Goal: Information Seeking & Learning: Find specific fact

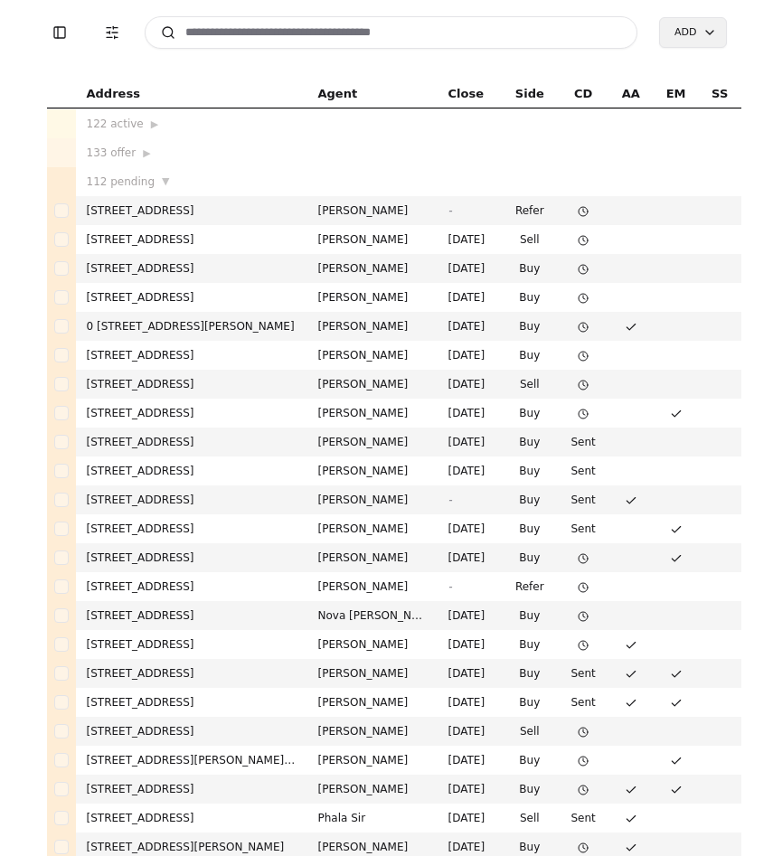
click at [274, 25] on input at bounding box center [392, 32] width 494 height 33
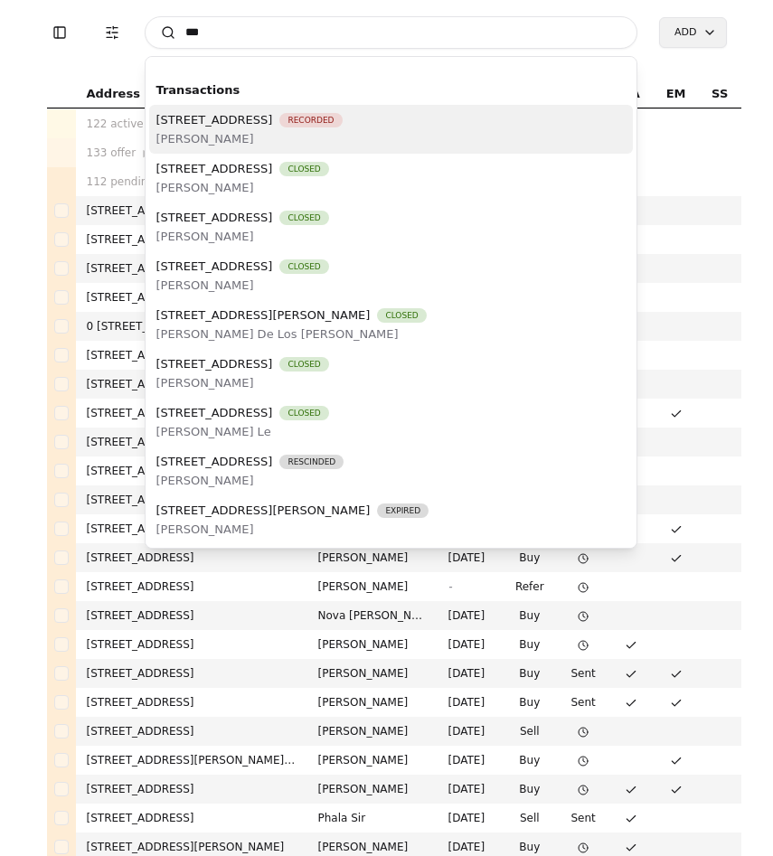
type input "***"
click at [290, 137] on span "[PERSON_NAME]" at bounding box center [249, 138] width 186 height 19
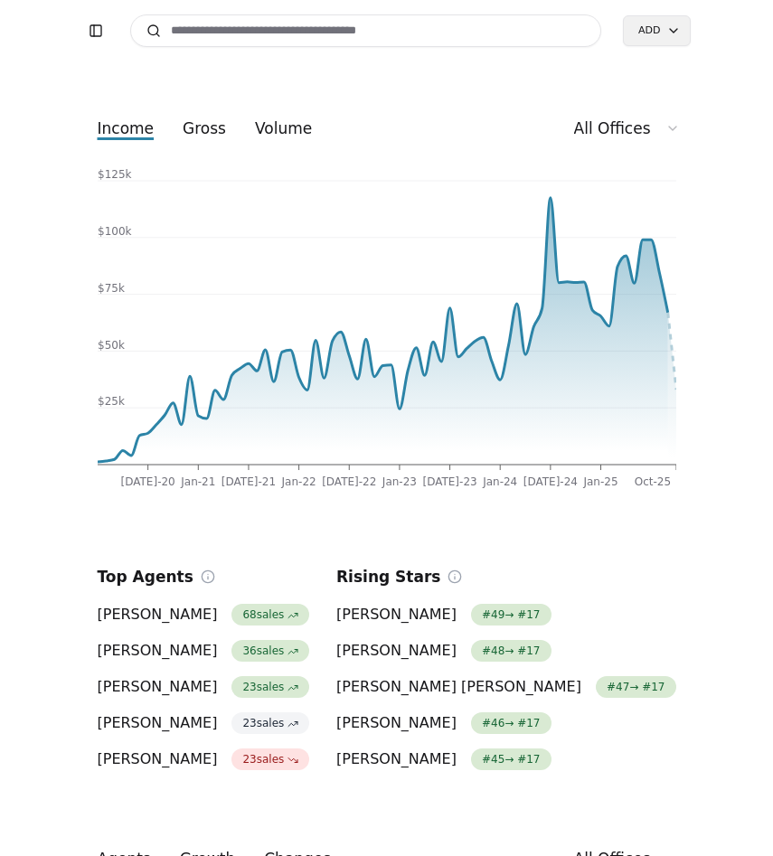
click at [289, 32] on input at bounding box center [366, 30] width 472 height 33
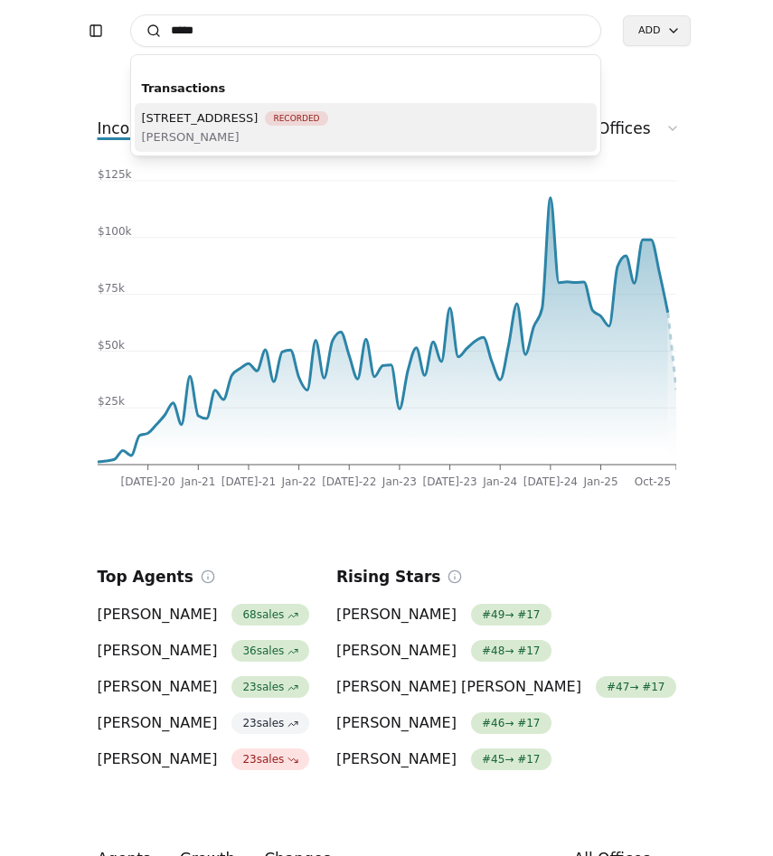
type input "*****"
click at [259, 125] on span "45010 SE 136th St, North Bend, WA 98045" at bounding box center [200, 117] width 117 height 19
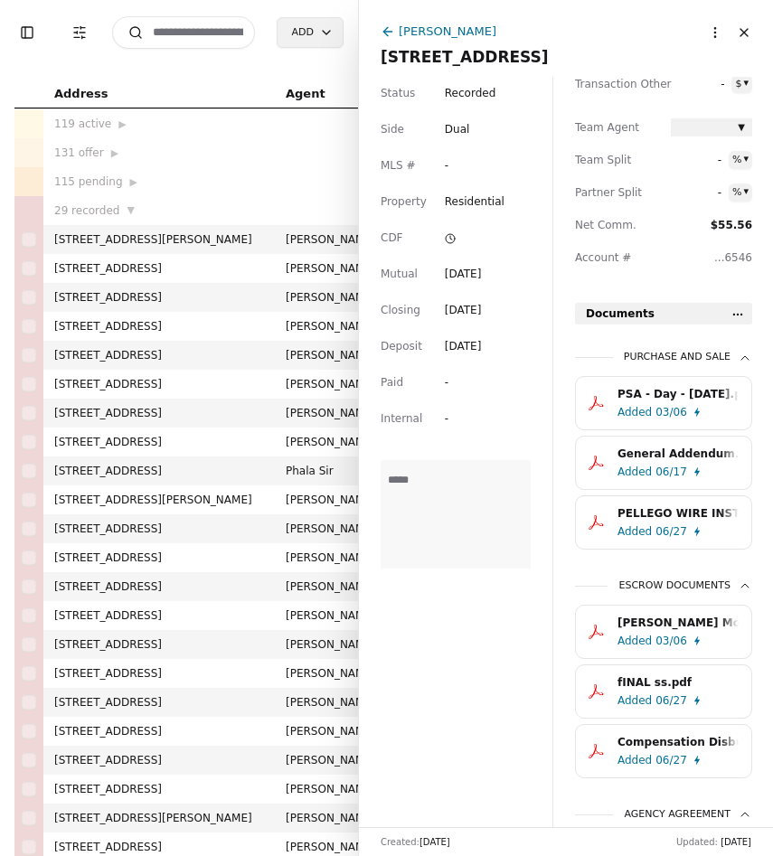
scroll to position [411, 0]
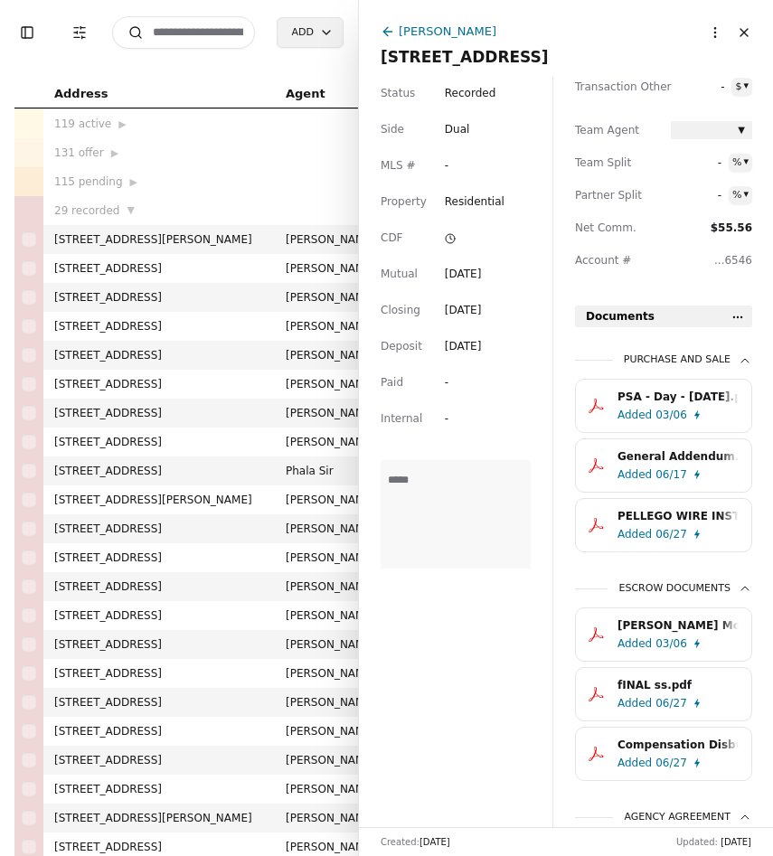
click at [644, 405] on div "PSA - Day - 01/21/2025.pdf" at bounding box center [677, 397] width 121 height 18
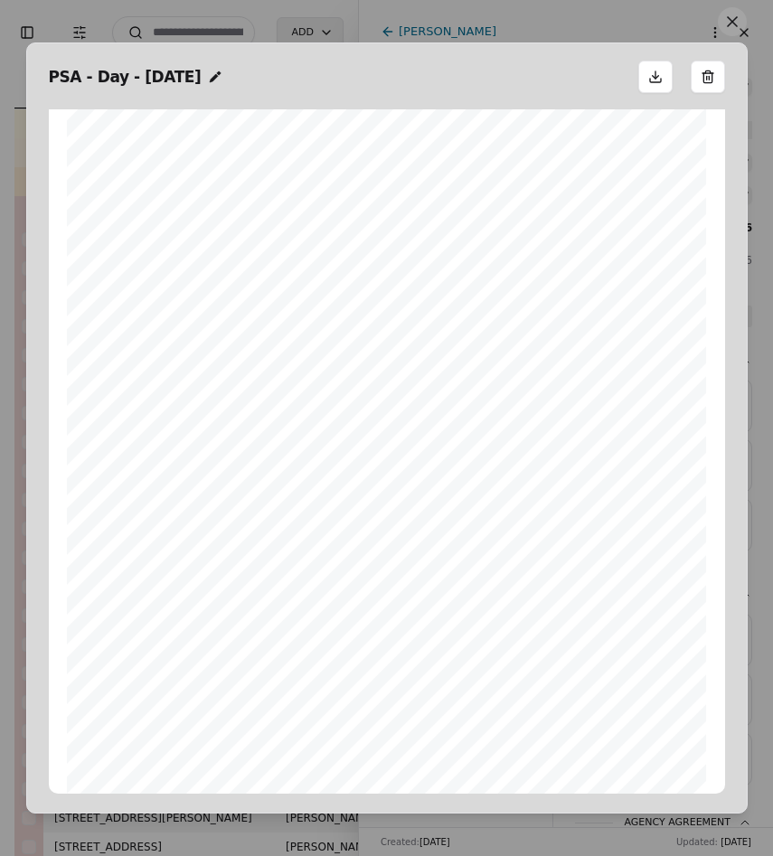
scroll to position [12728, 0]
click at [729, 18] on button at bounding box center [732, 21] width 29 height 29
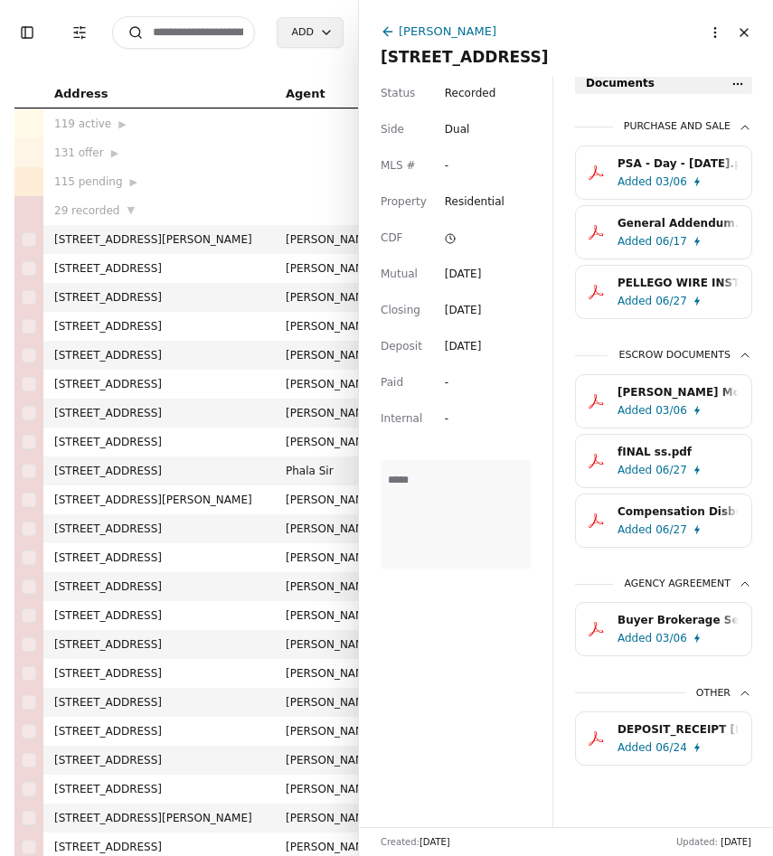
scroll to position [652, 0]
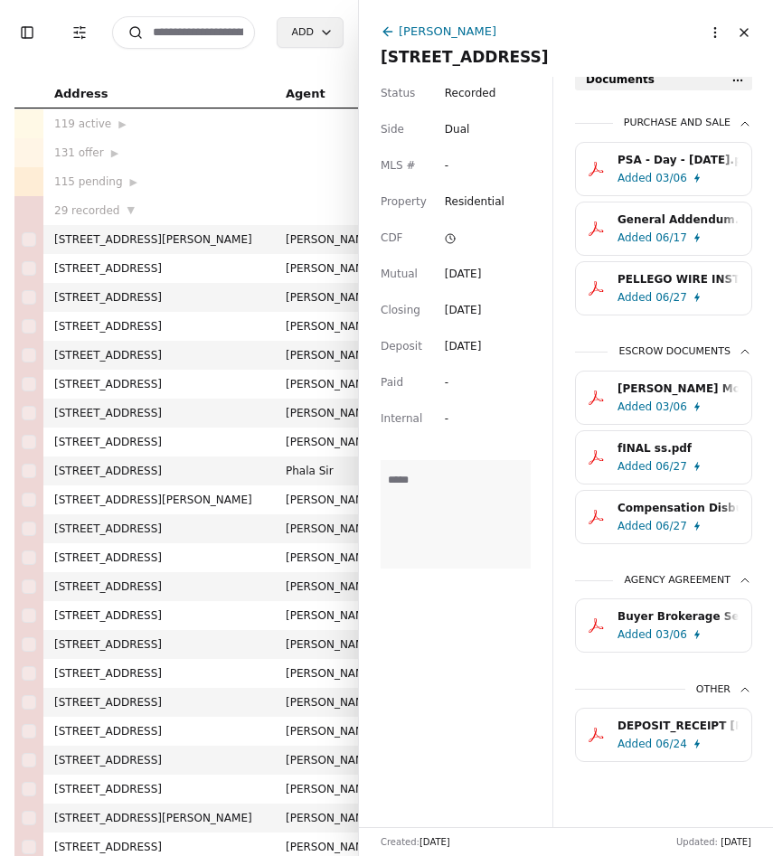
click at [689, 734] on div "DEPOSIT_RECEIPT dunlap.pdf" at bounding box center [677, 726] width 121 height 18
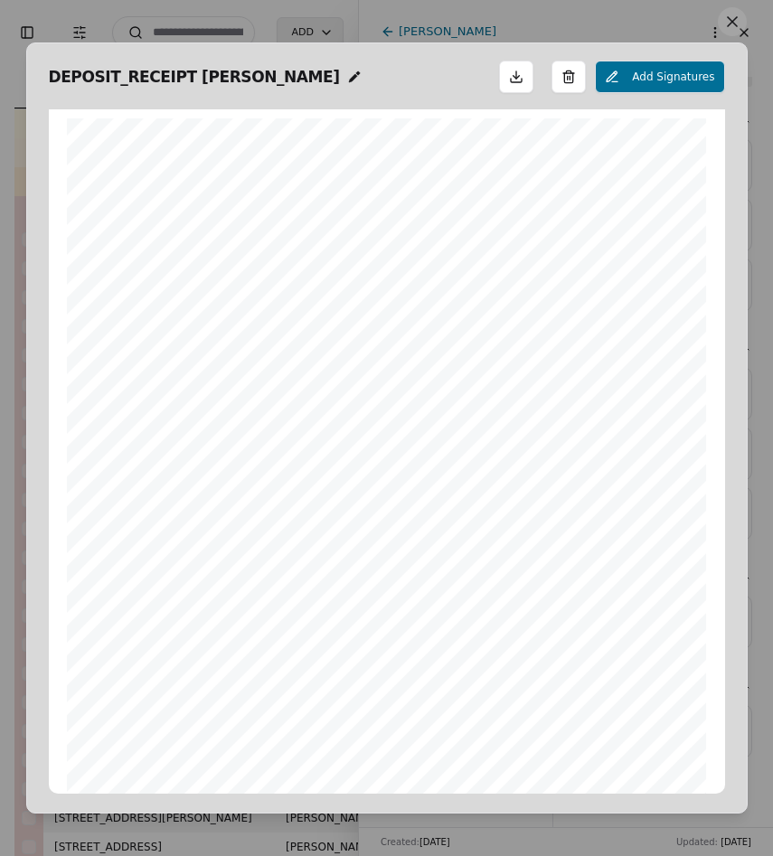
scroll to position [9, 0]
click at [733, 20] on button at bounding box center [732, 21] width 29 height 29
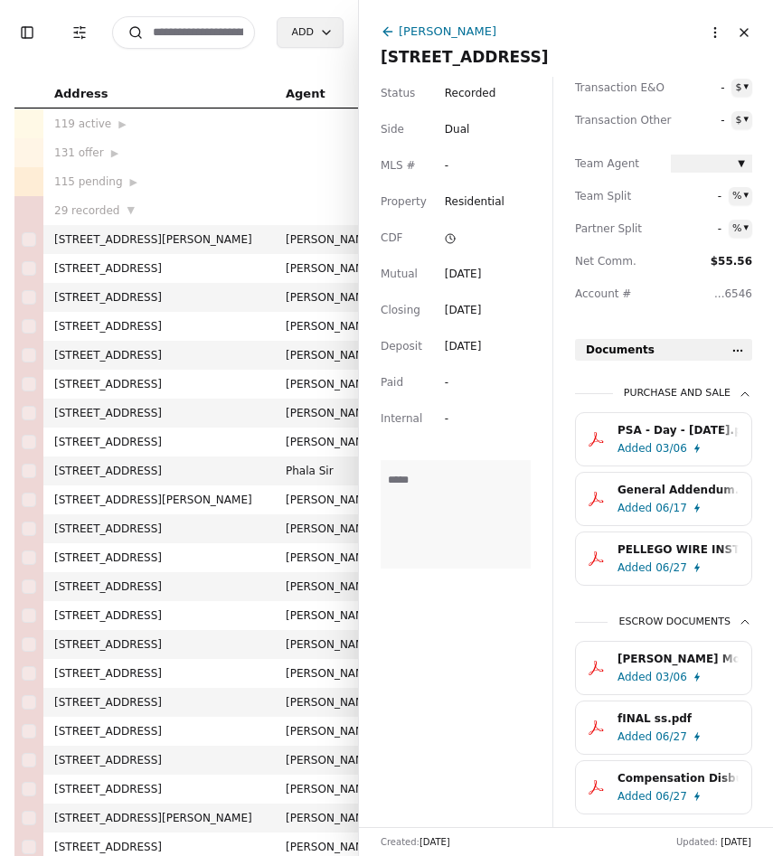
scroll to position [652, 0]
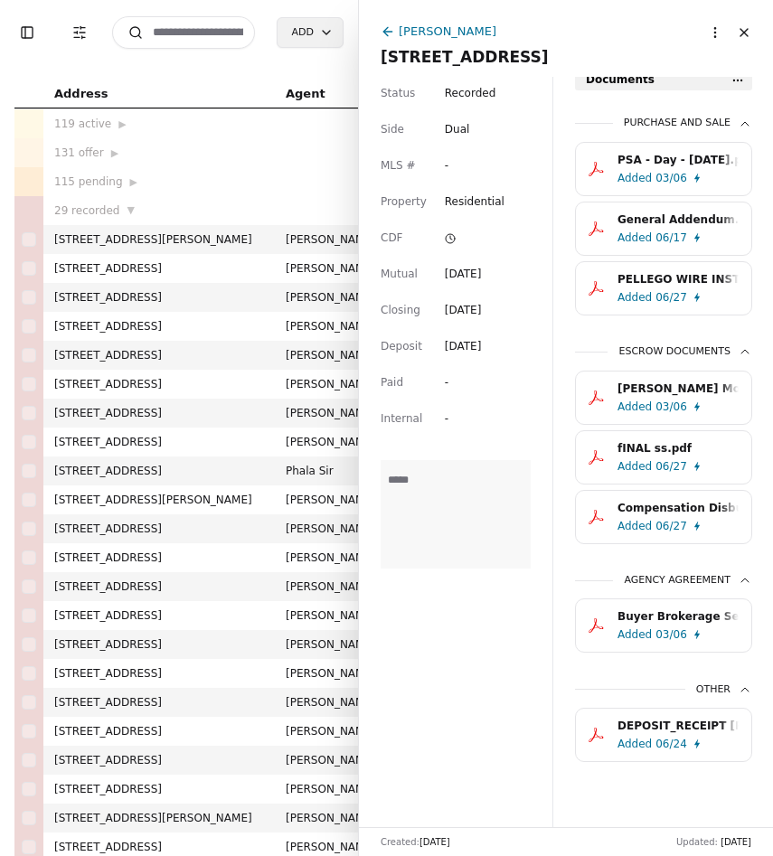
click at [692, 511] on div "Compensation Disbursement Form.pdf" at bounding box center [677, 508] width 121 height 18
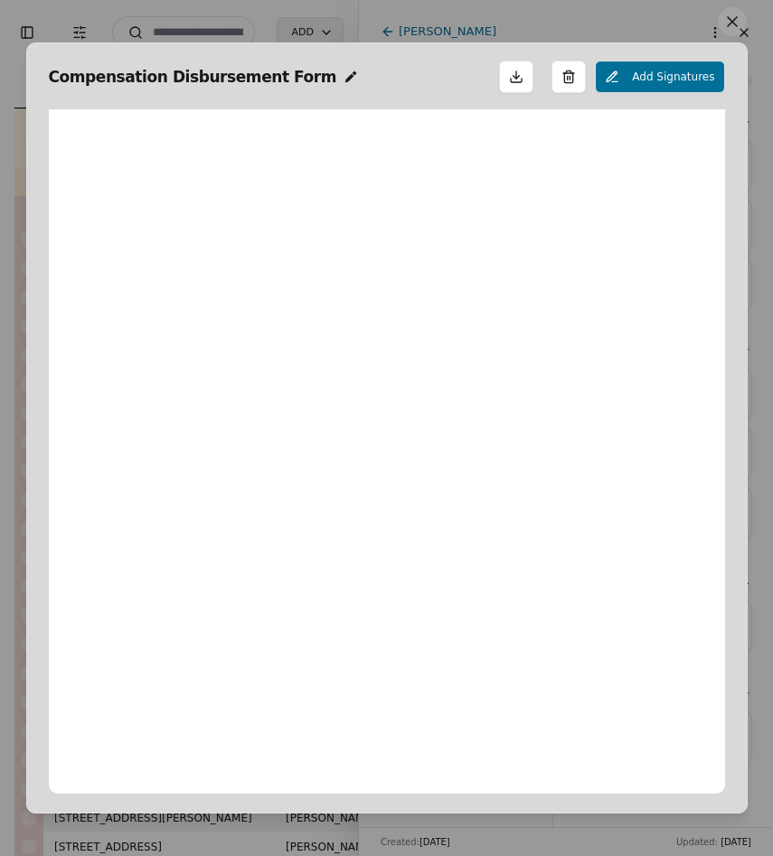
scroll to position [9, 0]
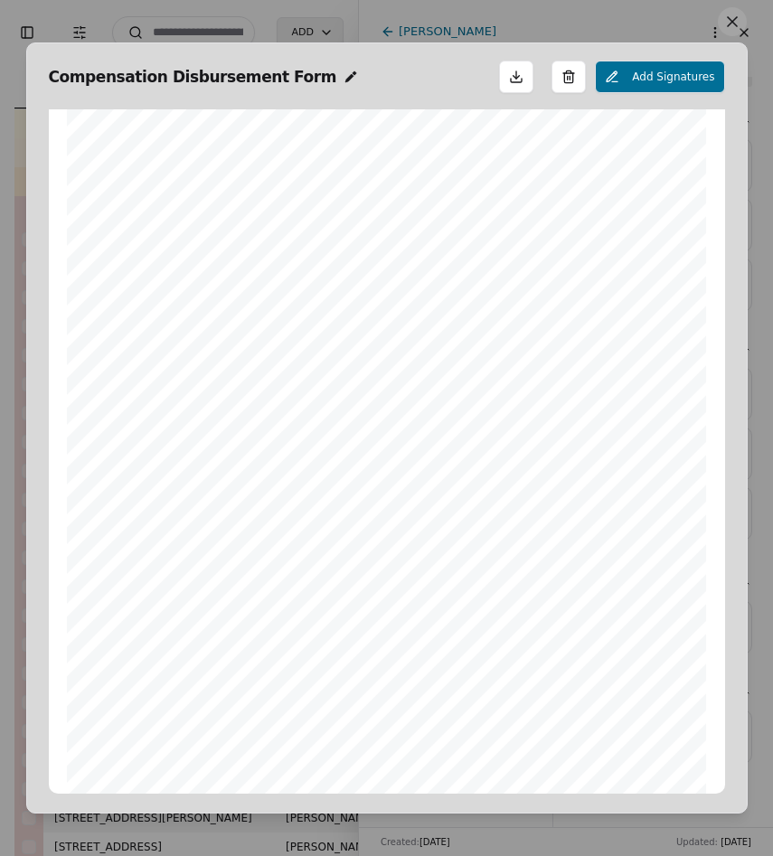
click at [739, 43] on div "Compensation Disbursement Form Add Signatures Form 40 ©Copyright 2023 Compensat…" at bounding box center [386, 427] width 721 height 770
click at [739, 29] on button at bounding box center [732, 21] width 29 height 29
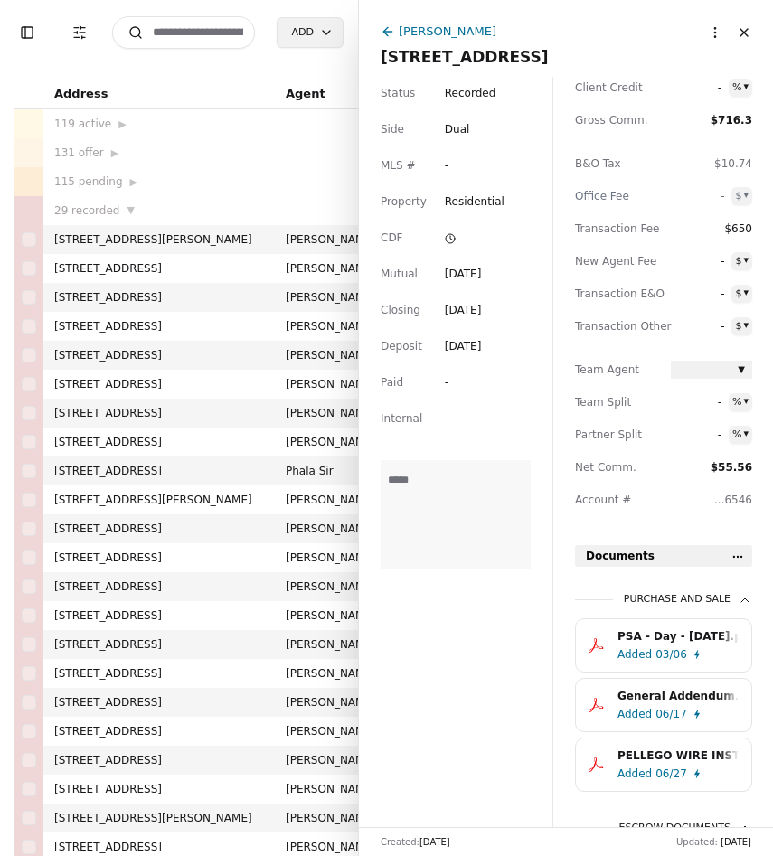
scroll to position [0, 0]
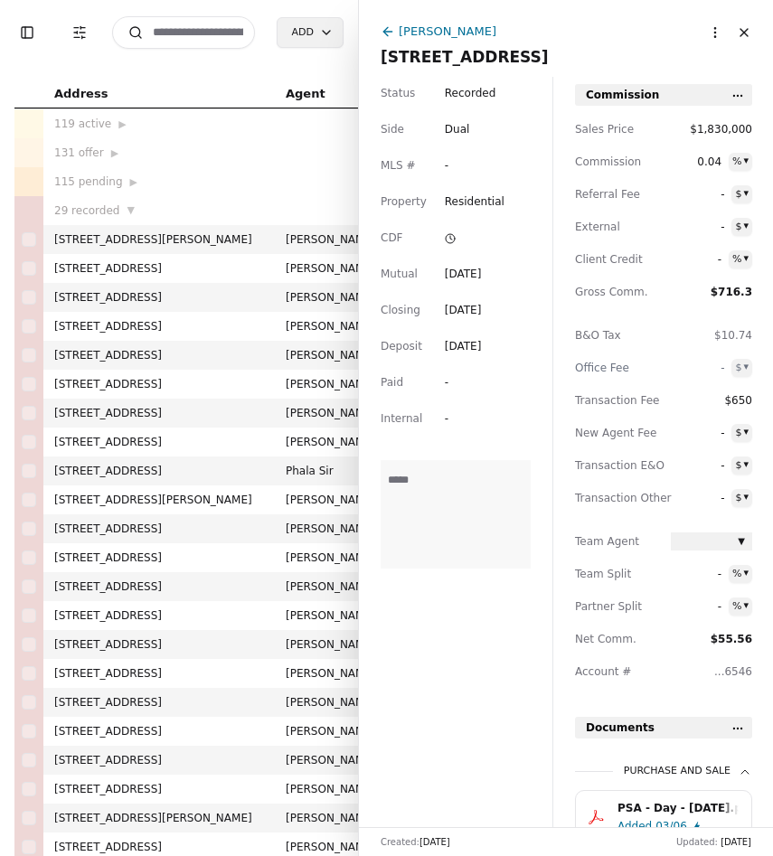
click at [595, 579] on span "Team Split" at bounding box center [615, 574] width 81 height 18
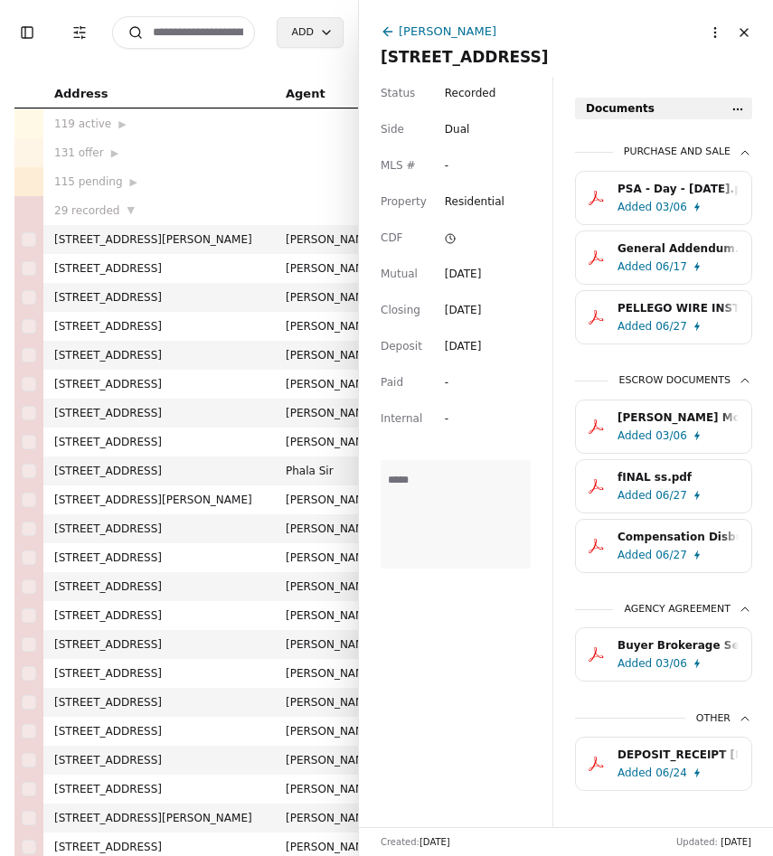
scroll to position [652, 0]
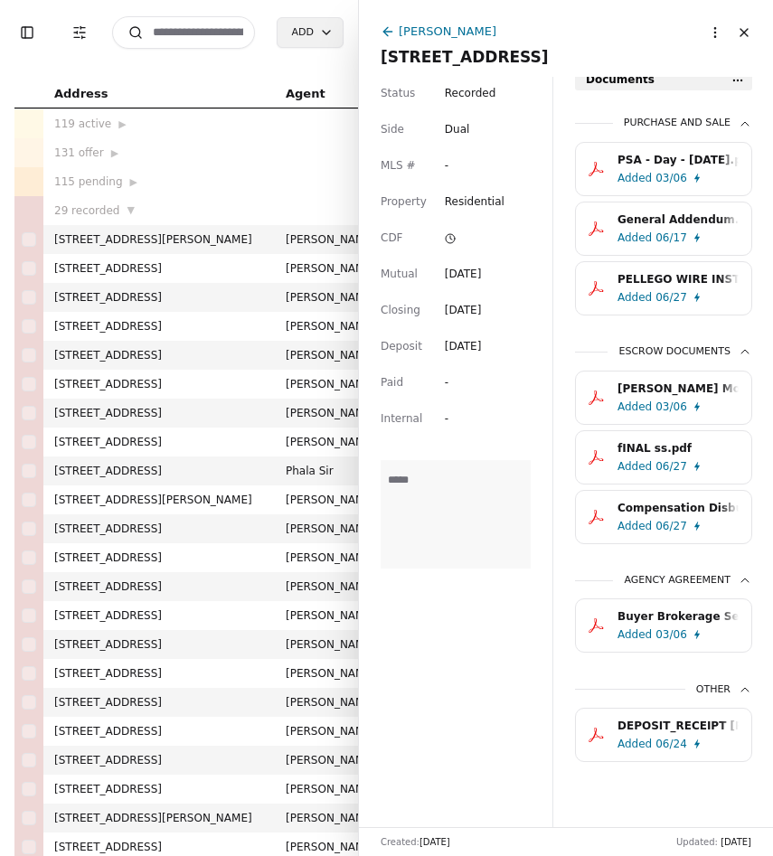
click at [654, 163] on div "PSA - Day - 01/21/2025.pdf" at bounding box center [677, 160] width 121 height 18
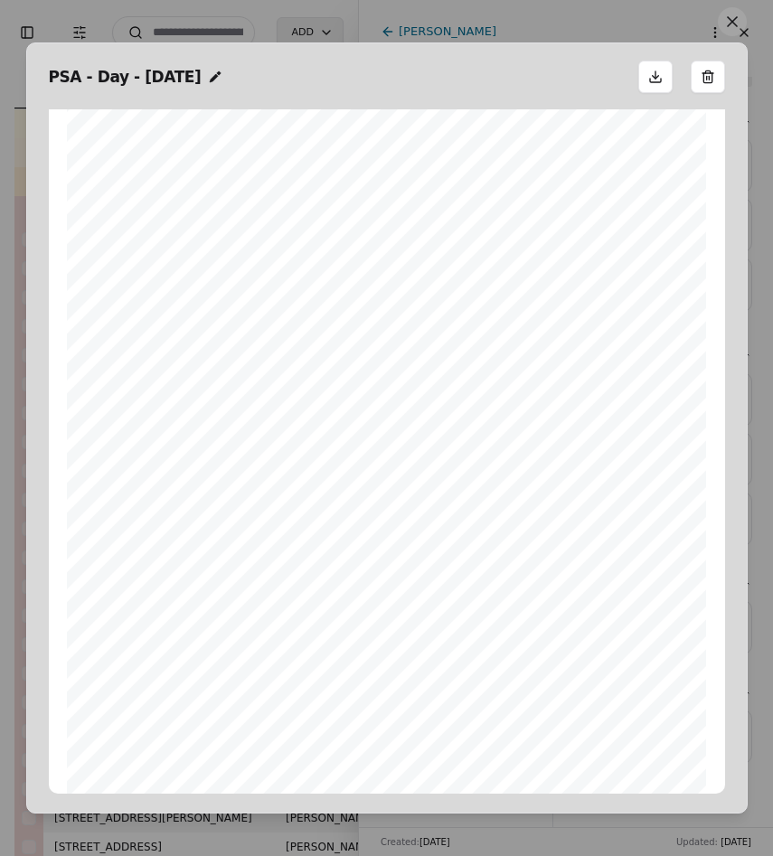
scroll to position [24, 0]
click at [726, 18] on button at bounding box center [732, 21] width 29 height 29
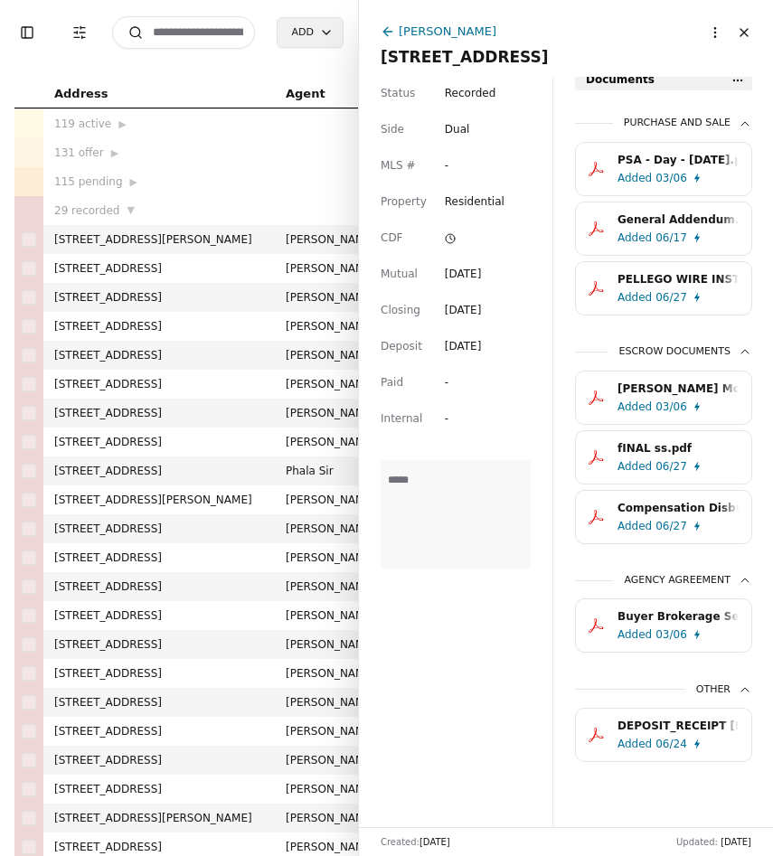
click at [436, 33] on div "Mike Day" at bounding box center [448, 31] width 98 height 19
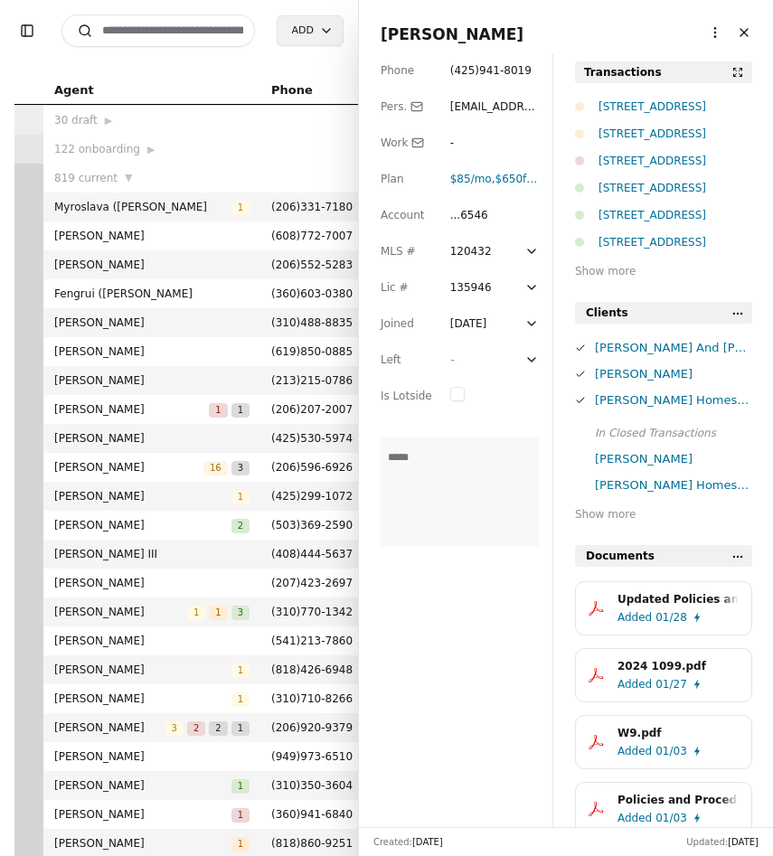
click at [674, 156] on div "45010 SE 136th St, North Bend, WA 98045" at bounding box center [675, 161] width 154 height 18
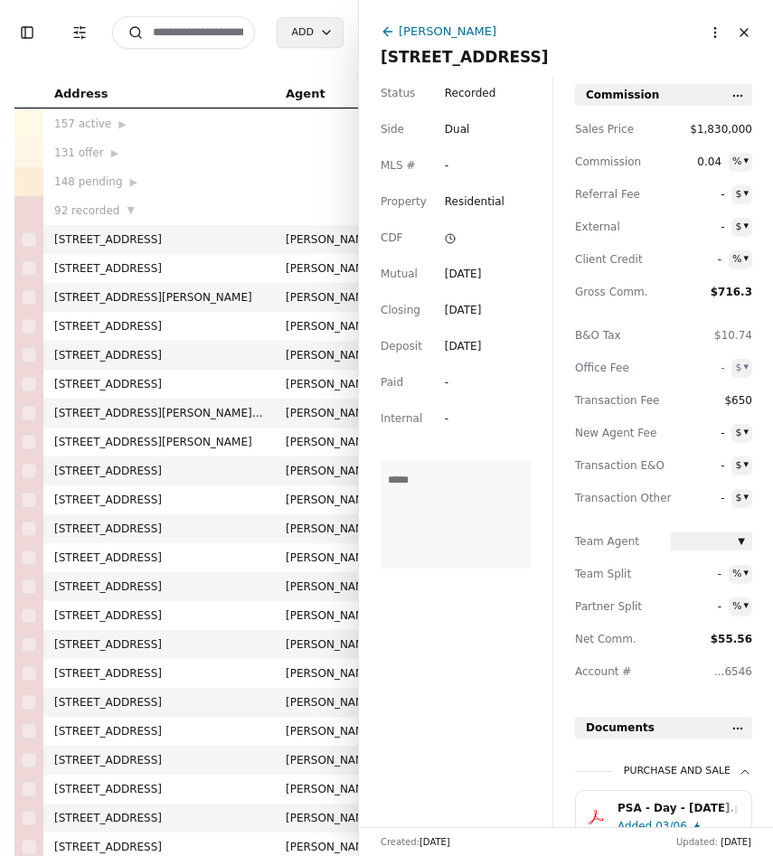
click at [395, 37] on div "Mike Day" at bounding box center [548, 33] width 334 height 23
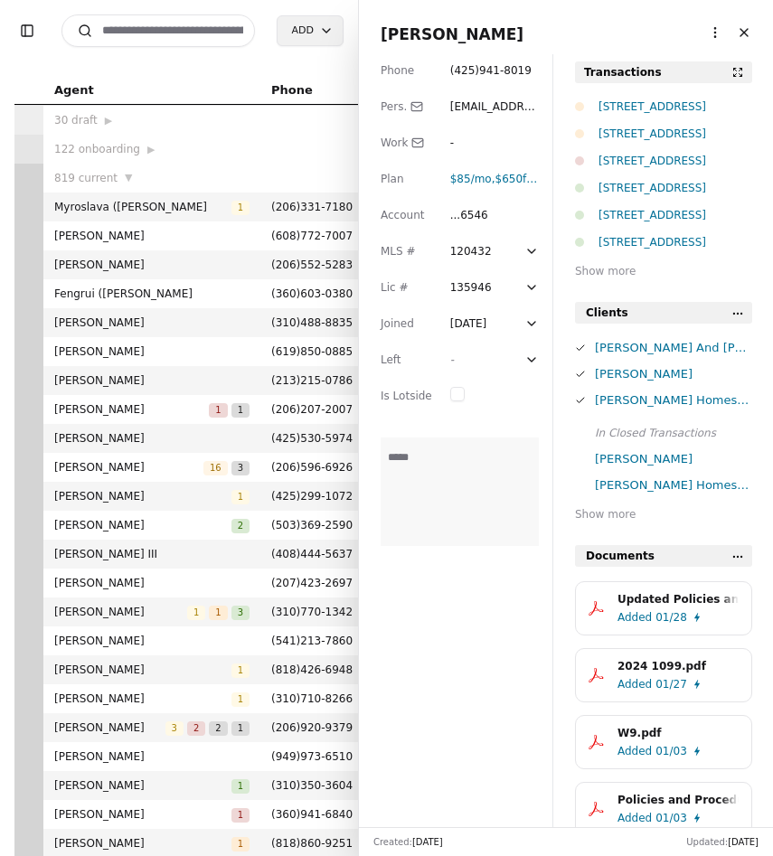
click at [615, 132] on div "45020 Se 136th St, North Bend, WA 98045" at bounding box center [675, 134] width 154 height 18
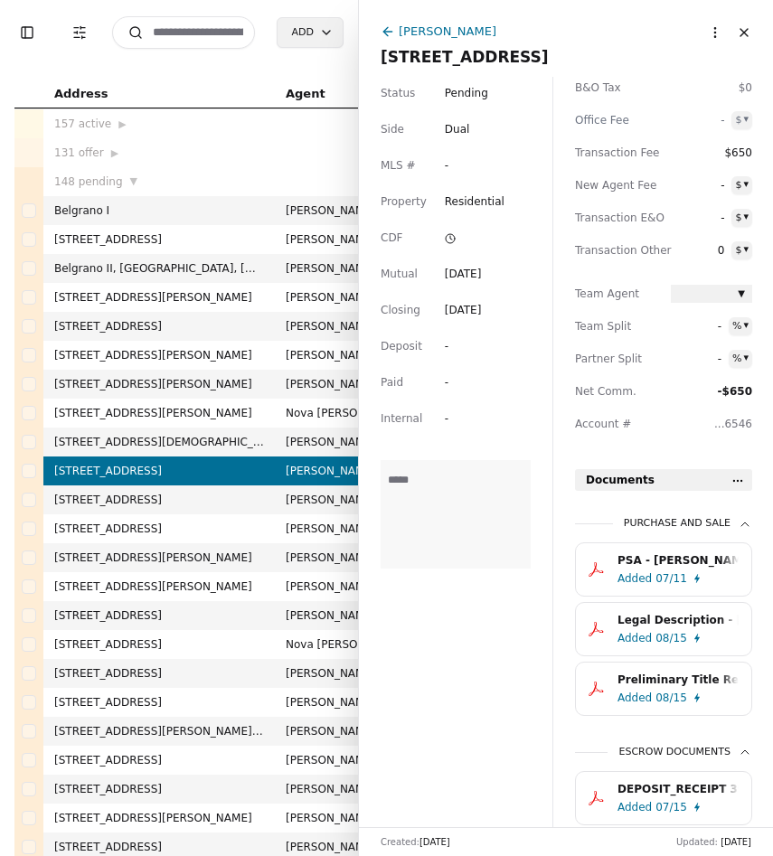
scroll to position [175, 0]
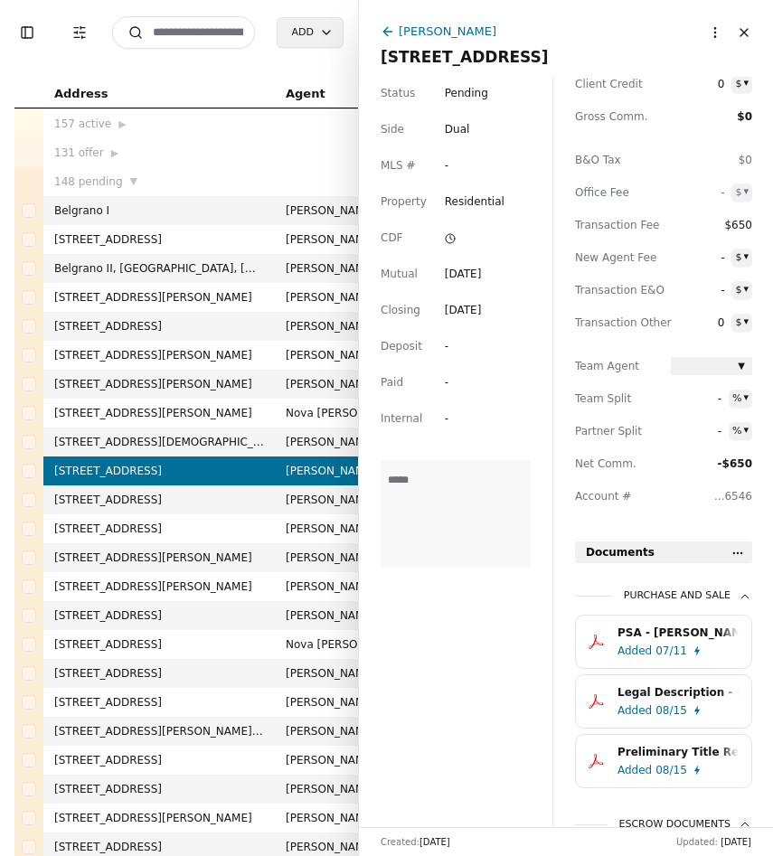
click at [434, 34] on div "Mike Day" at bounding box center [448, 31] width 98 height 19
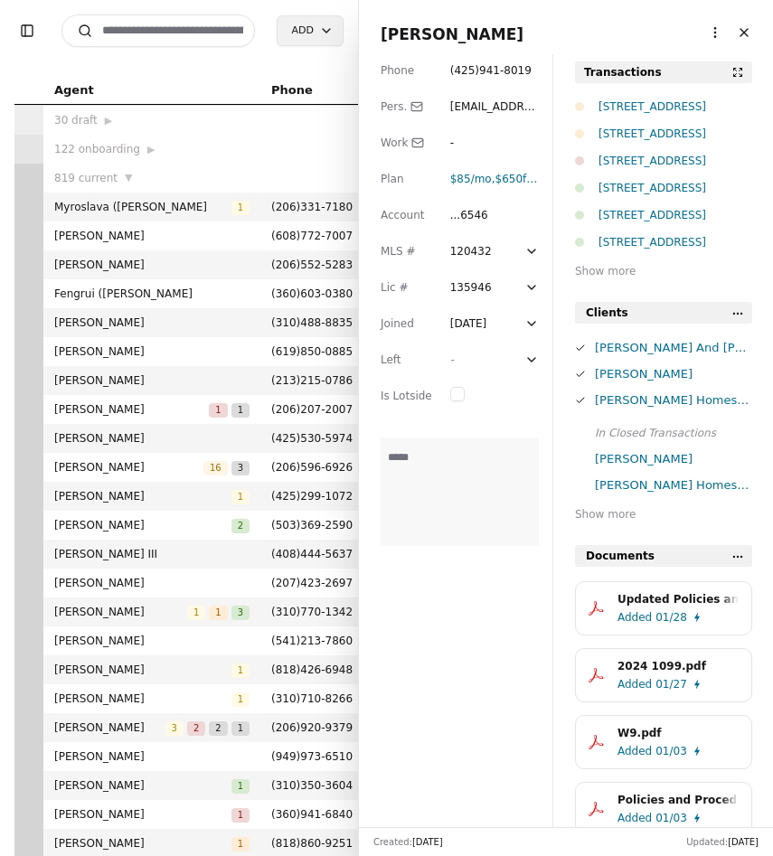
click at [627, 168] on div "45010 SE 136th St, North Bend, WA 98045" at bounding box center [675, 161] width 154 height 18
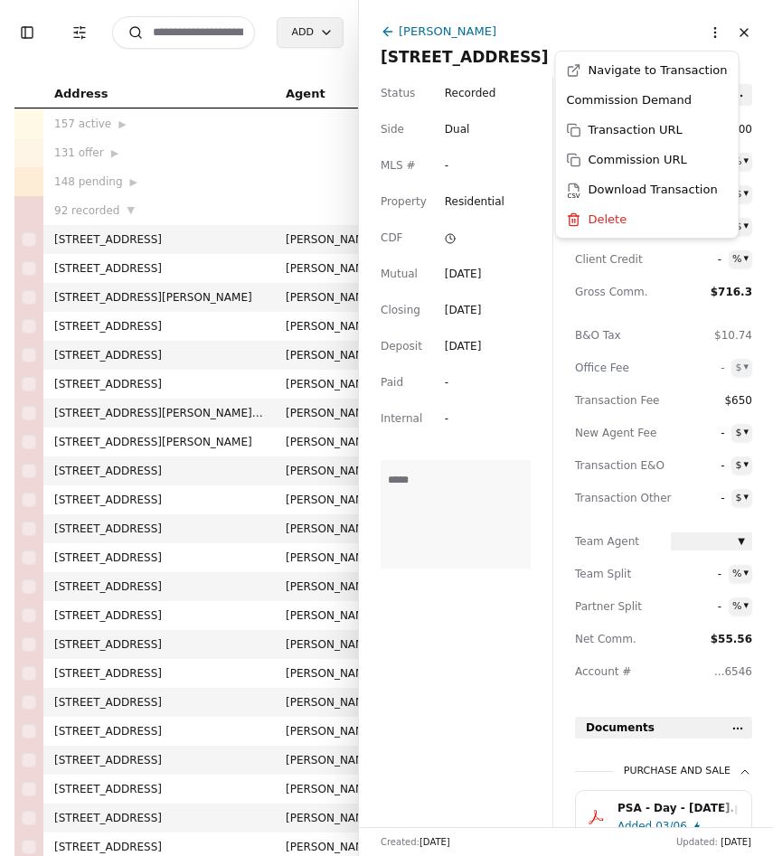
click at [710, 37] on html "Toggle Sidebar Transaction Filters Search Add Address Agent Close Side CD AA EM…" at bounding box center [386, 428] width 773 height 856
click at [662, 132] on div "Transaction URL" at bounding box center [646, 130] width 175 height 30
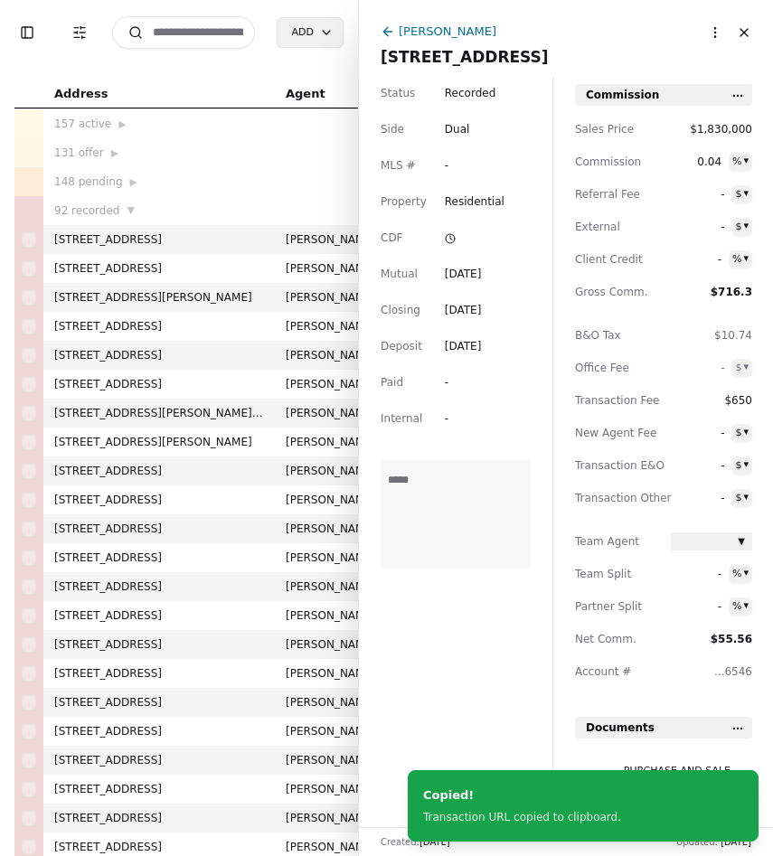
click at [436, 30] on div "Mike Day" at bounding box center [448, 31] width 98 height 19
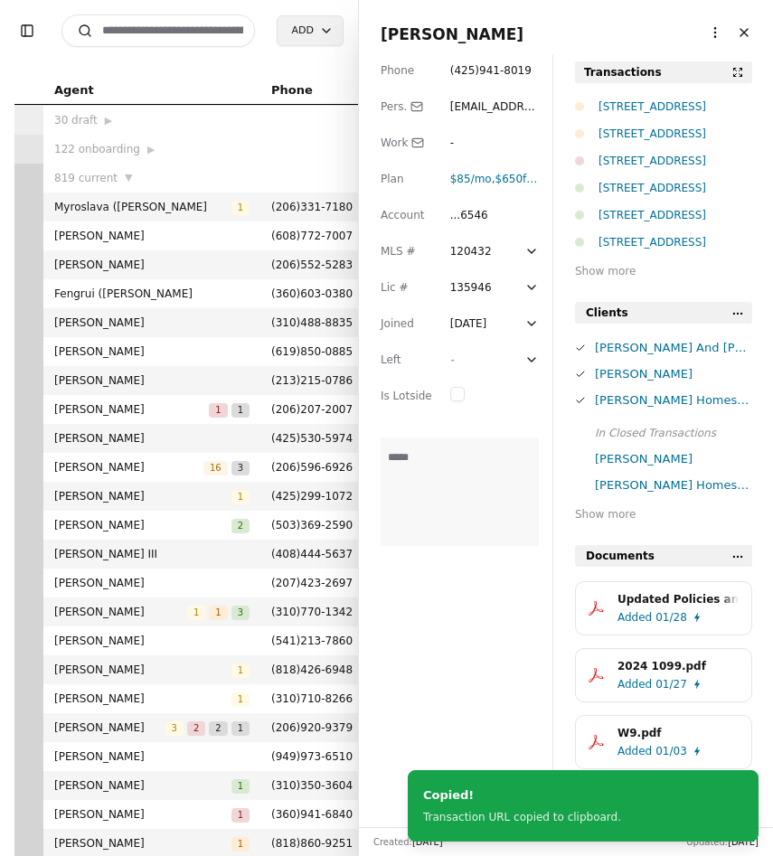
click at [628, 136] on div "45020 Se 136th St, North Bend, WA 98045" at bounding box center [675, 134] width 154 height 18
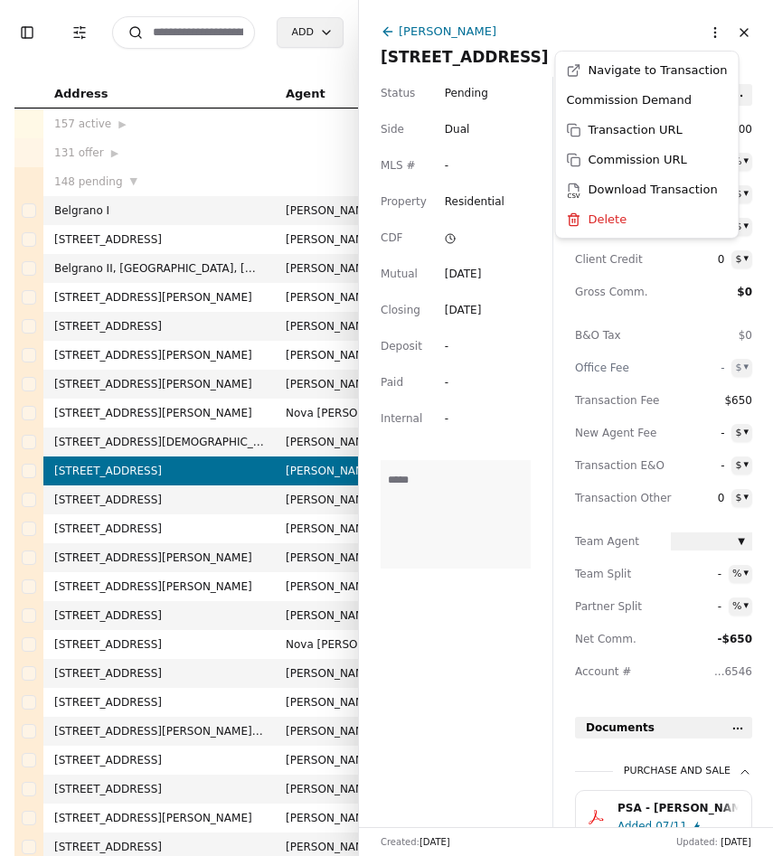
click at [716, 31] on html "Toggle Sidebar Transaction Filters Search Add Address Agent Close Side CD AA EM…" at bounding box center [386, 428] width 773 height 856
click at [654, 130] on div "Transaction URL" at bounding box center [646, 130] width 175 height 30
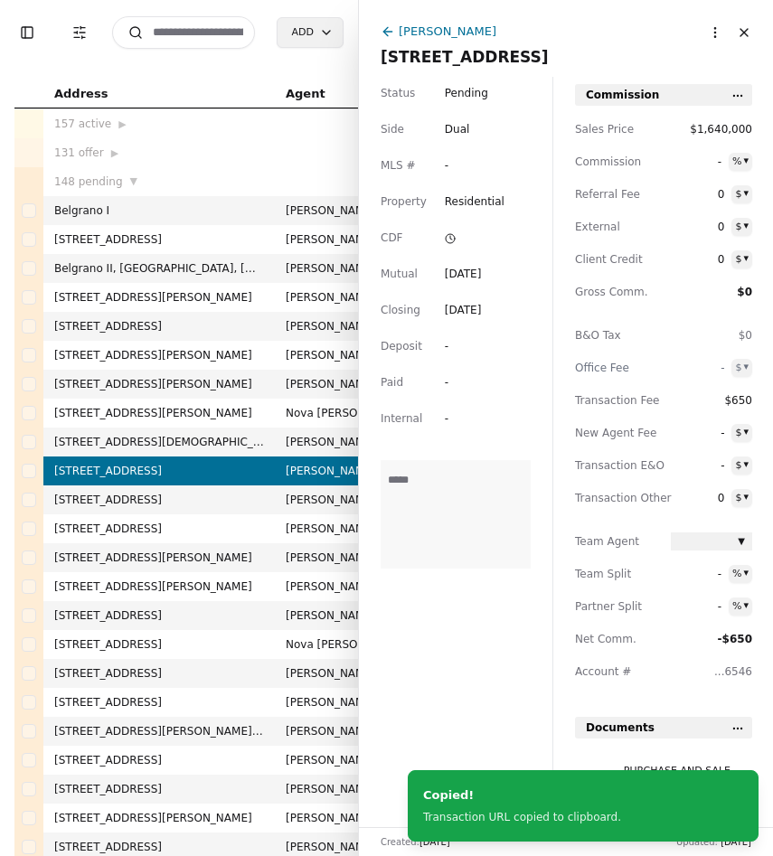
click at [218, 36] on input at bounding box center [183, 32] width 143 height 33
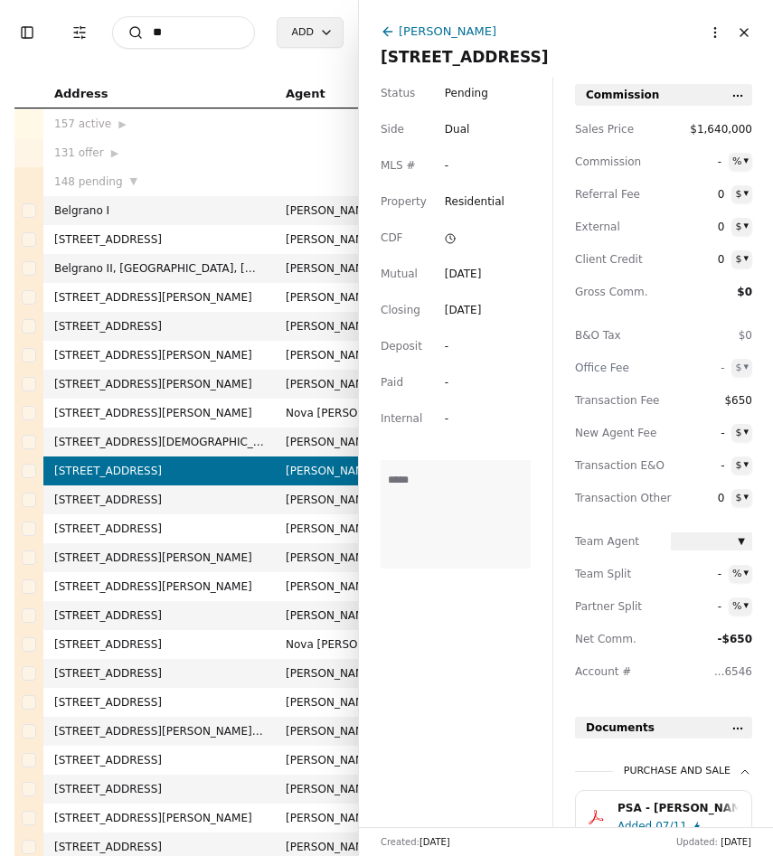
type input "*"
click at [192, 35] on input at bounding box center [183, 32] width 143 height 33
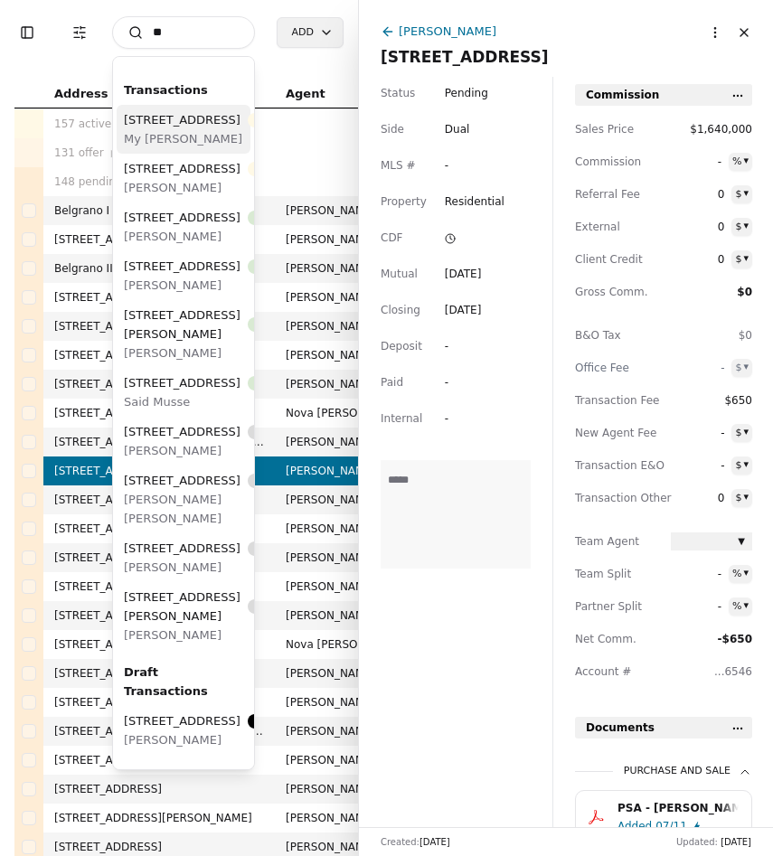
type input "*"
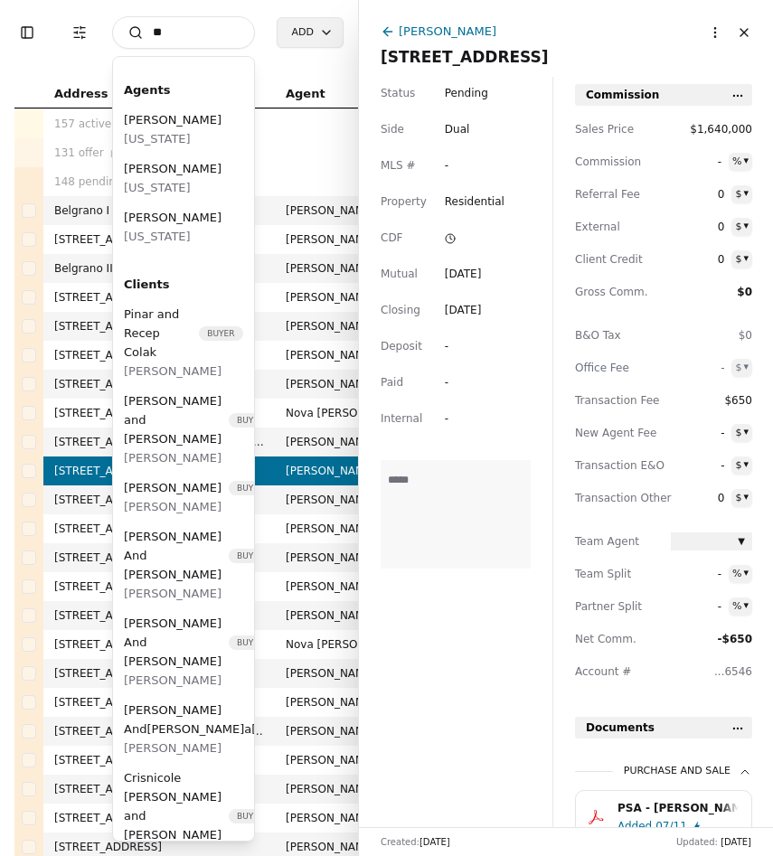
type input "*"
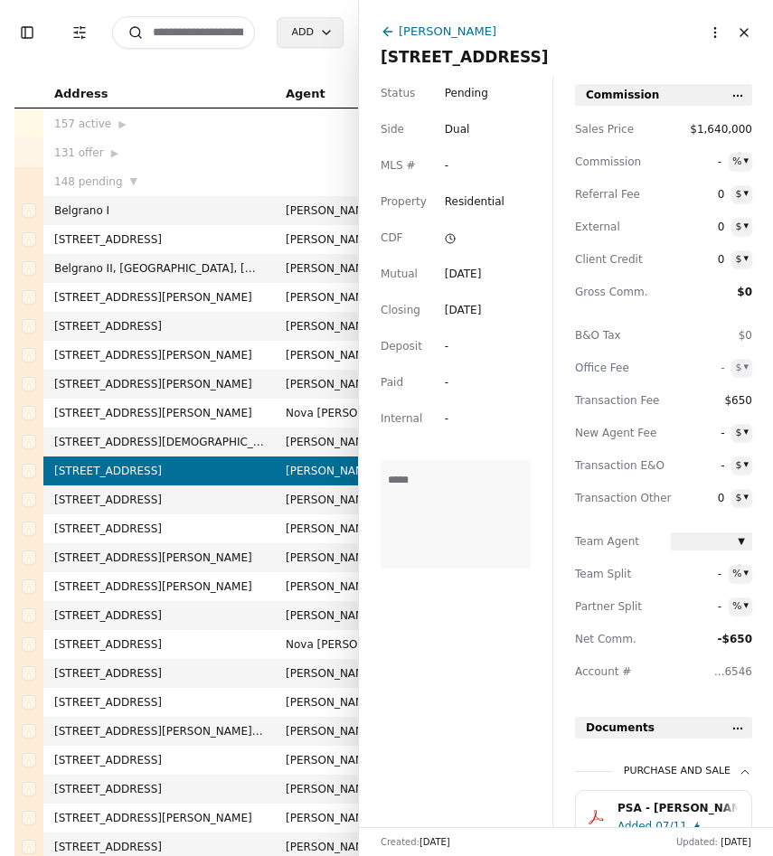
click at [207, 29] on input at bounding box center [183, 32] width 143 height 33
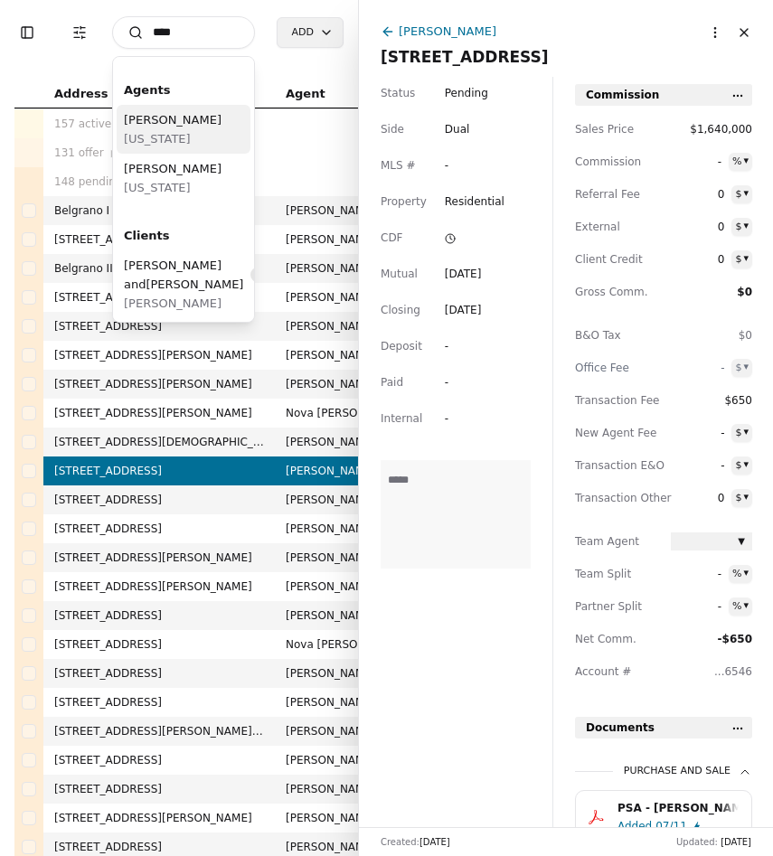
type input "****"
click at [167, 142] on span "Florida" at bounding box center [173, 138] width 98 height 19
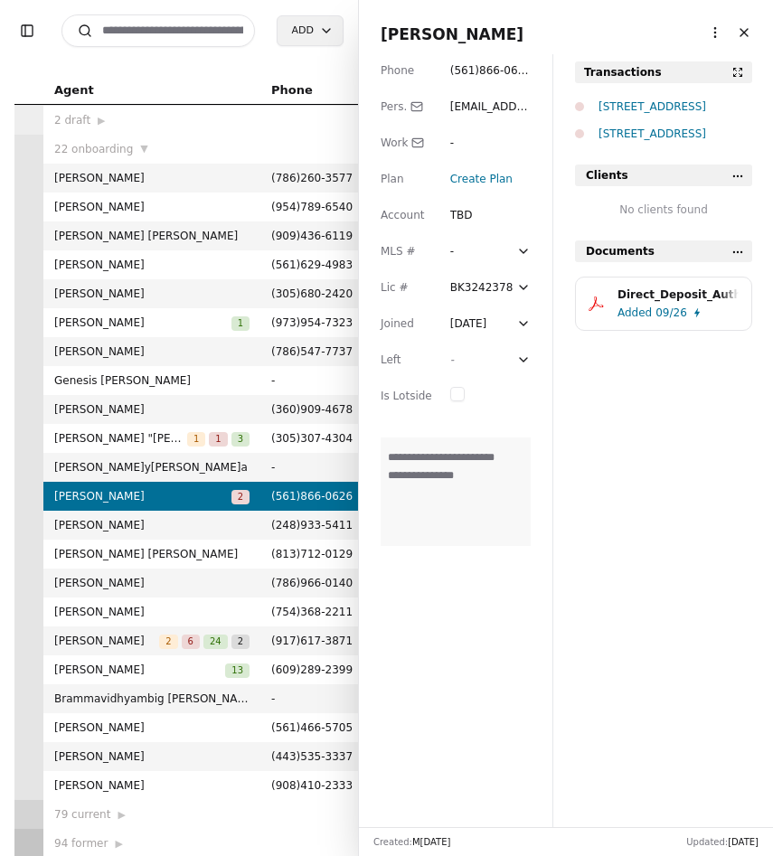
click at [501, 107] on span "elenasproperties@hotmail.com" at bounding box center [490, 124] width 80 height 49
click at [501, 107] on input "**********" at bounding box center [491, 107] width 83 height 18
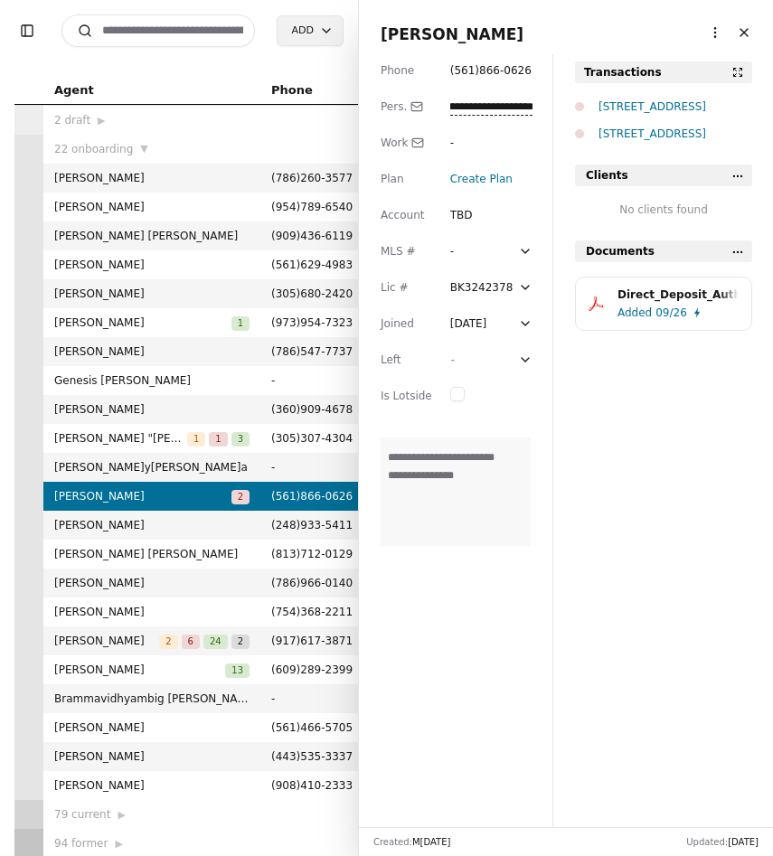
scroll to position [0, 0]
click at [494, 158] on div "**********" at bounding box center [455, 440] width 193 height 773
click at [669, 315] on span "09/26" at bounding box center [671, 313] width 32 height 18
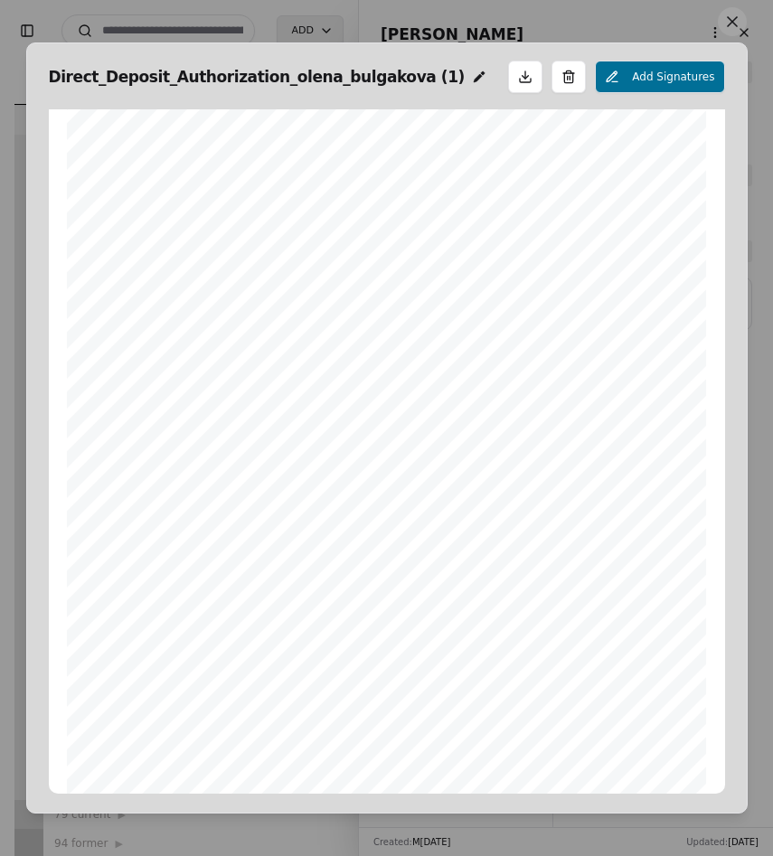
scroll to position [19, 0]
click at [739, 31] on button at bounding box center [732, 21] width 29 height 29
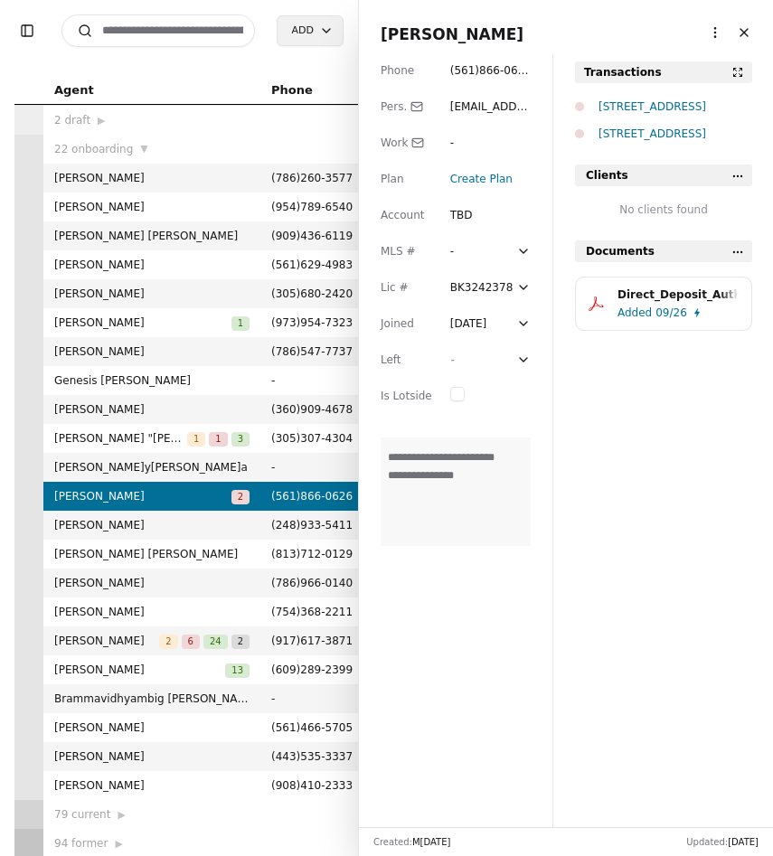
click at [636, 108] on div "[STREET_ADDRESS]" at bounding box center [675, 107] width 154 height 18
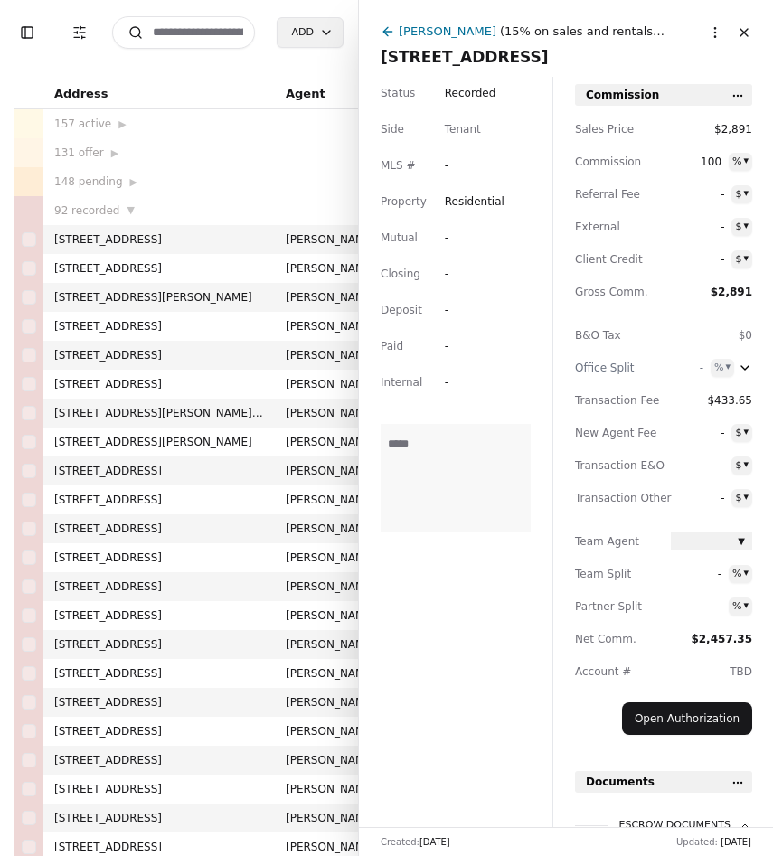
click at [380, 27] on div "Olena Bulgakova ( 15% on sales and rentals 561-208-8978 - ) 2070 Stirling Rd, H…" at bounding box center [566, 38] width 414 height 77
click at [390, 32] on icon at bounding box center [388, 31] width 14 height 14
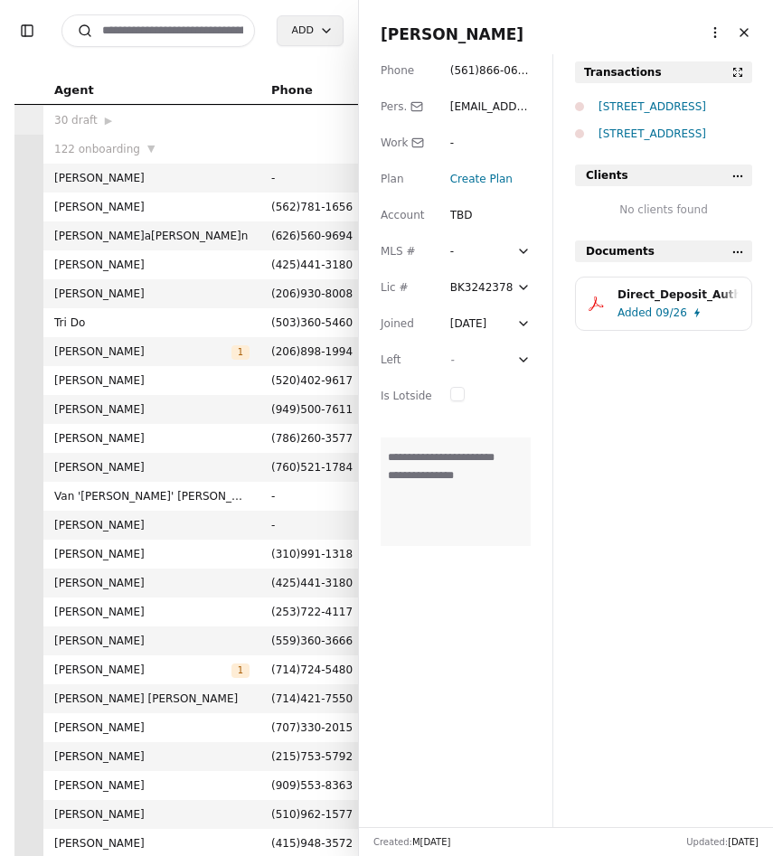
click at [625, 138] on div "[STREET_ADDRESS]" at bounding box center [675, 134] width 154 height 18
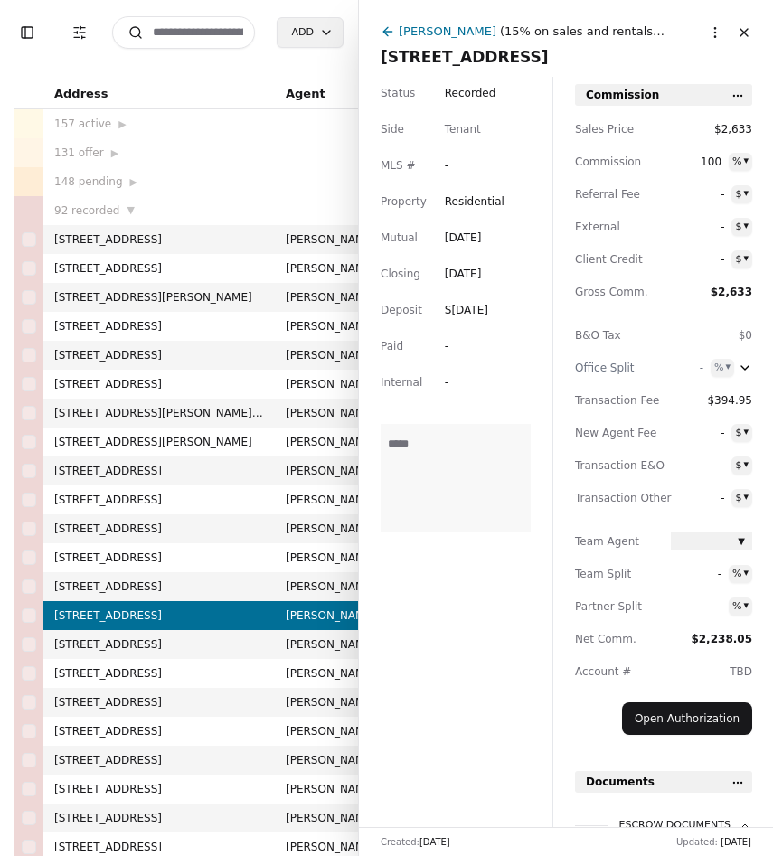
click at [452, 61] on span "[STREET_ADDRESS]" at bounding box center [566, 56] width 371 height 25
click at [452, 61] on input "**********" at bounding box center [566, 57] width 371 height 18
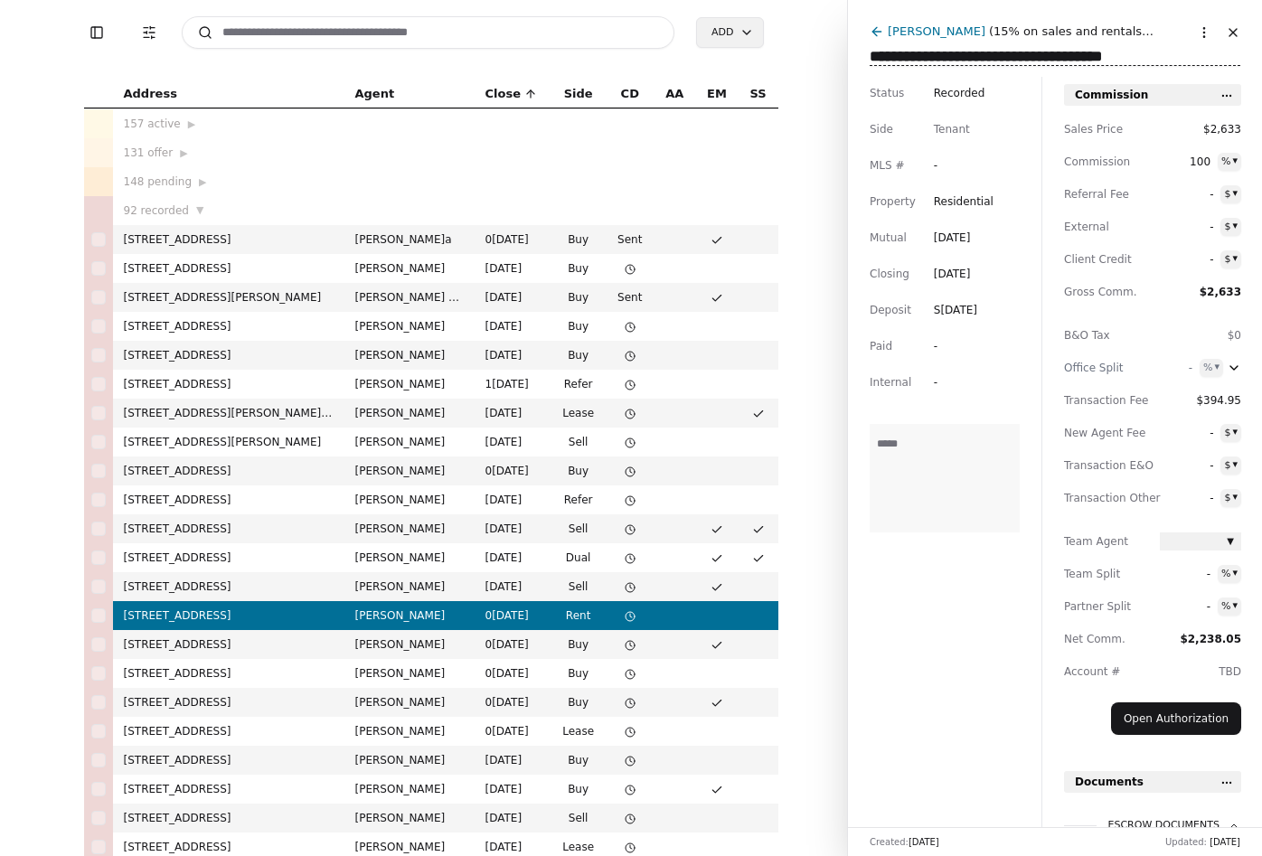
scroll to position [137, 0]
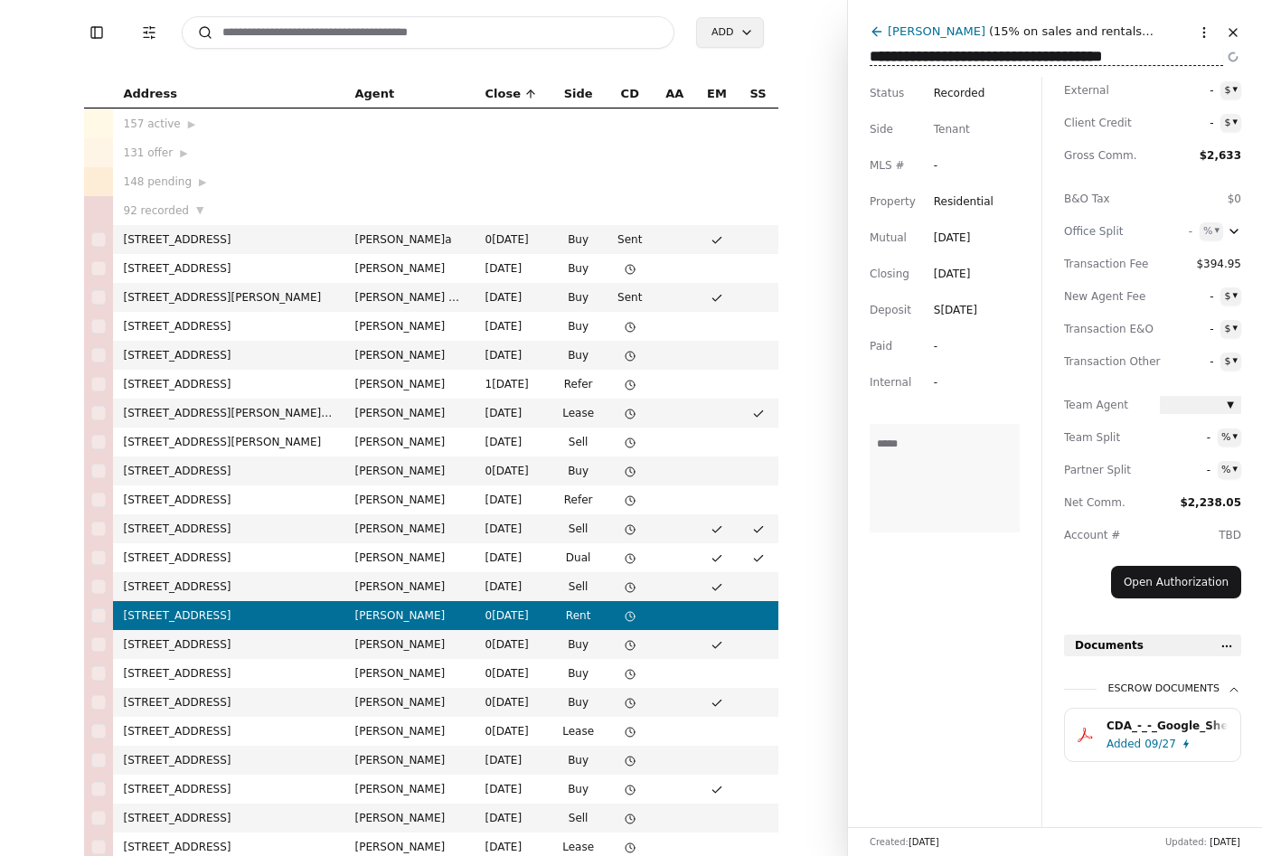
click at [772, 610] on div "Status Recorded Side Tenant MLS # - Property Residential Mutual Apr 22, 2025 Cl…" at bounding box center [944, 452] width 193 height 750
click at [96, 33] on button "Toggle Sidebar" at bounding box center [96, 32] width 25 height 25
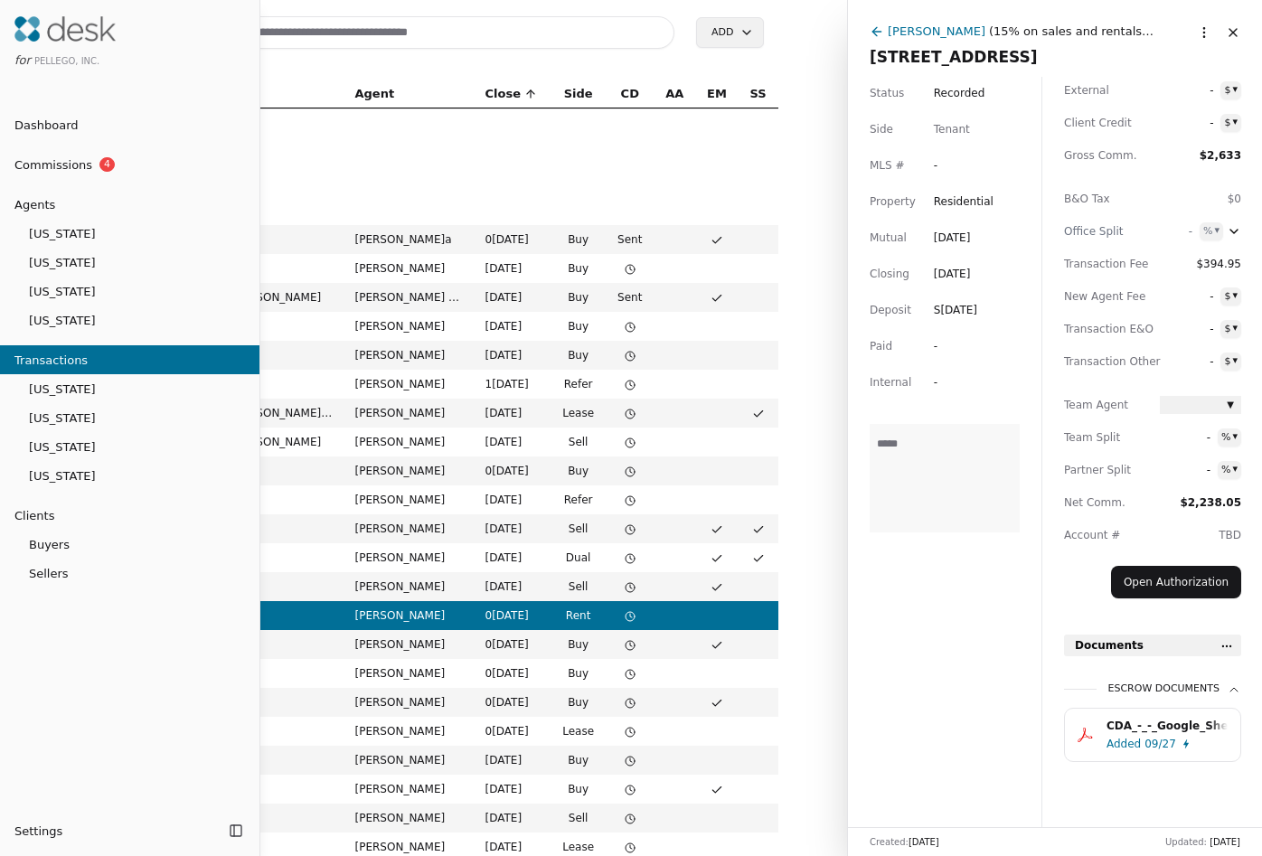
click at [65, 448] on span "Florida" at bounding box center [129, 446] width 259 height 19
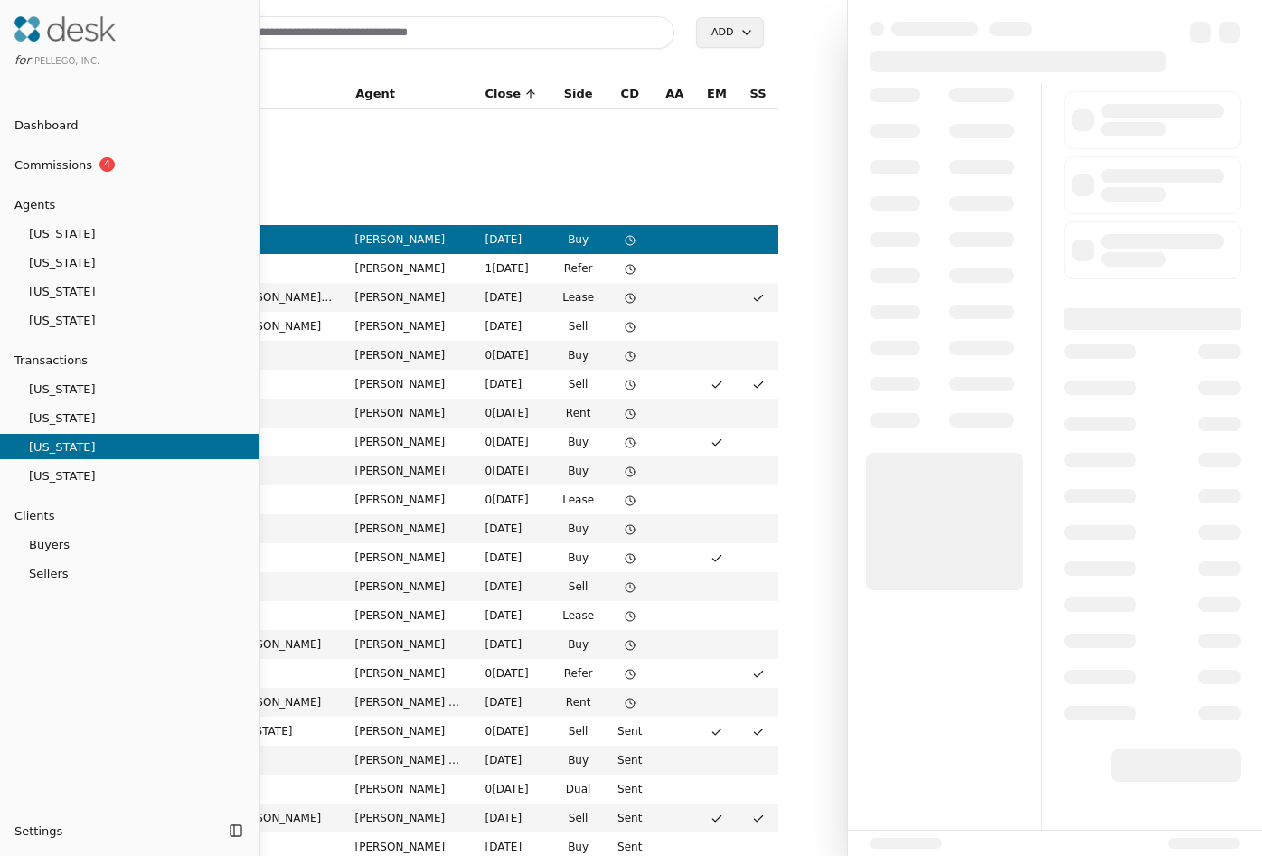
scroll to position [35, 0]
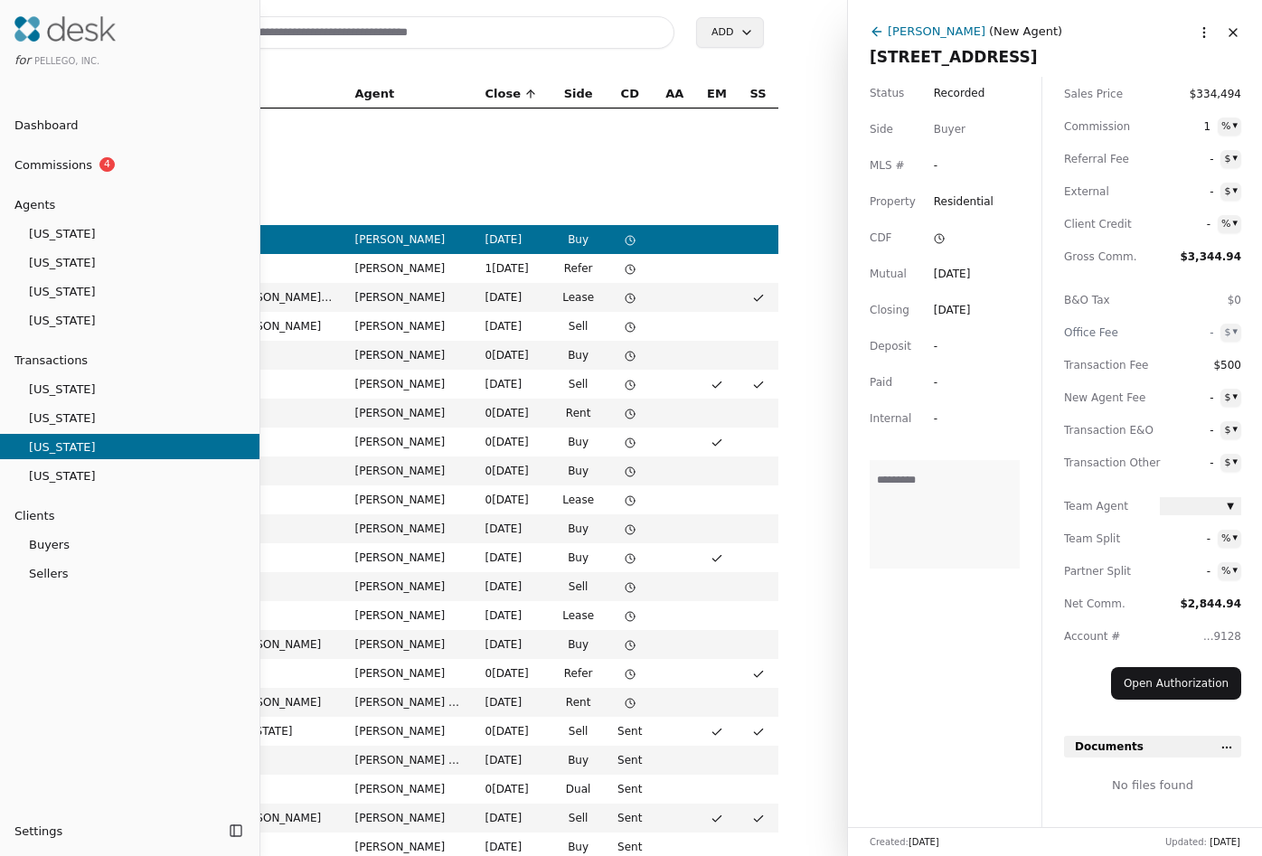
click at [708, 185] on div at bounding box center [631, 428] width 1262 height 856
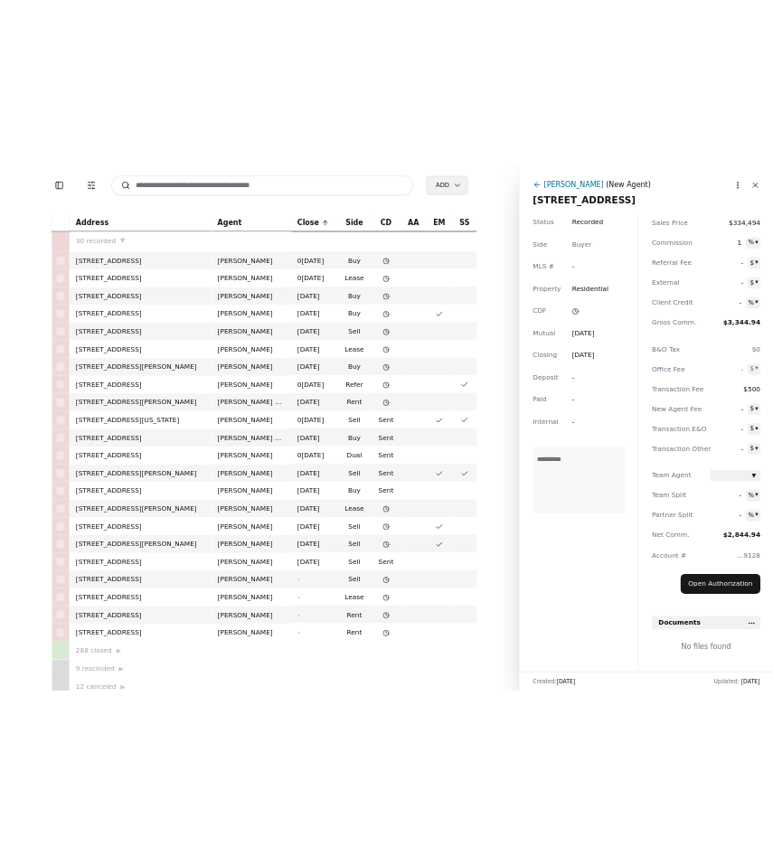
scroll to position [328, 0]
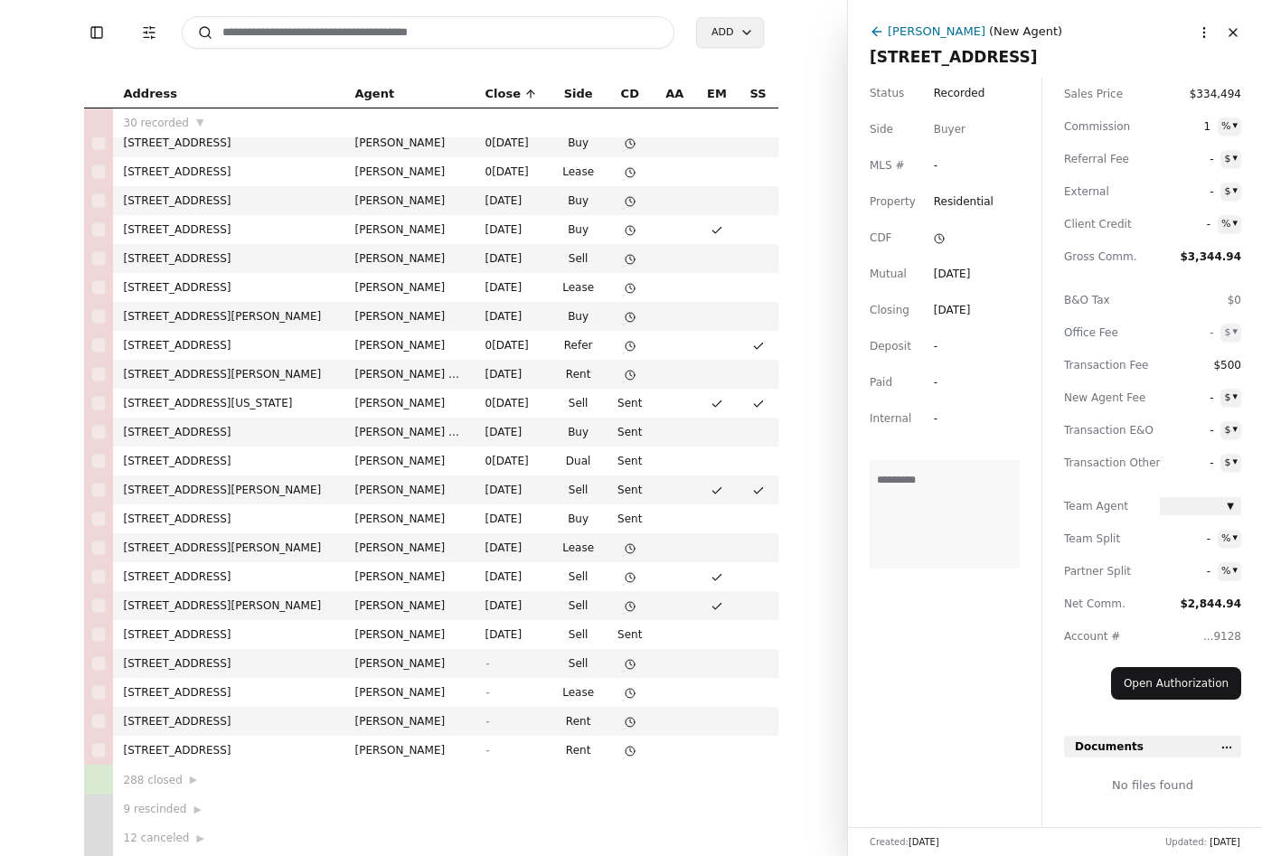
click at [194, 723] on td "[STREET_ADDRESS]" at bounding box center [228, 721] width 231 height 29
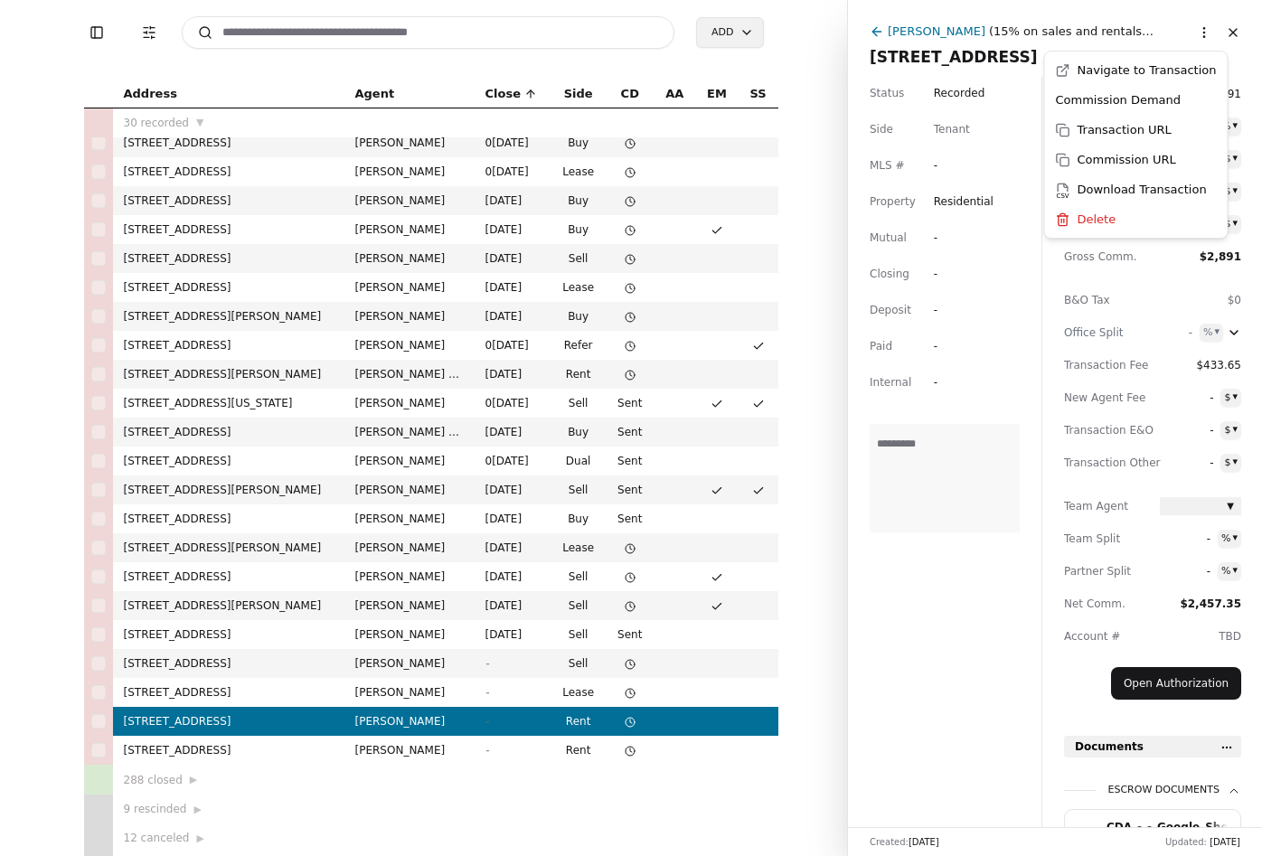
click at [772, 34] on html "Toggle Sidebar Transaction Filters Search Add Address Agent Close Side CD AA EM…" at bounding box center [631, 428] width 1262 height 856
click at [772, 126] on div "Transaction URL" at bounding box center [1135, 130] width 175 height 30
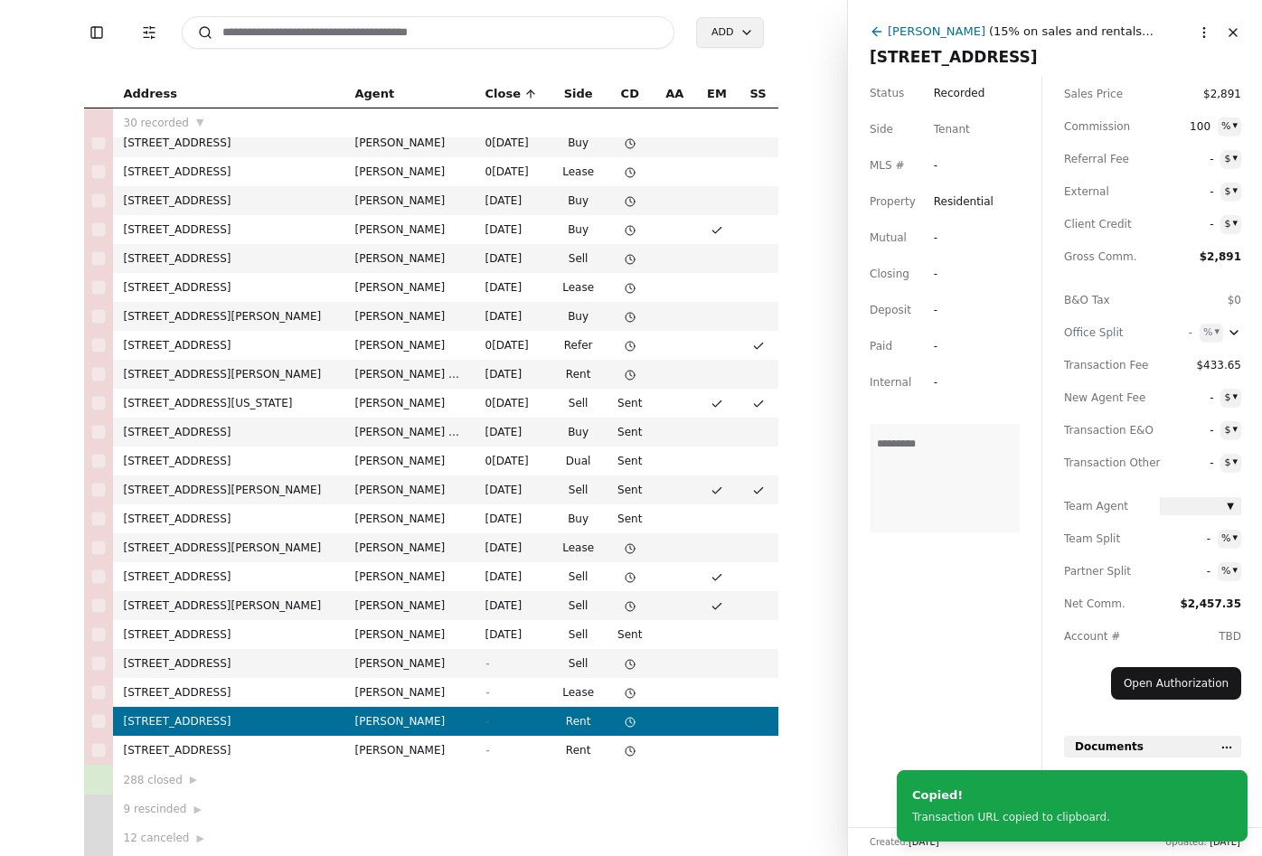
click at [772, 54] on span "[STREET_ADDRESS]" at bounding box center [1055, 56] width 371 height 25
click at [772, 54] on input "**********" at bounding box center [1055, 57] width 371 height 18
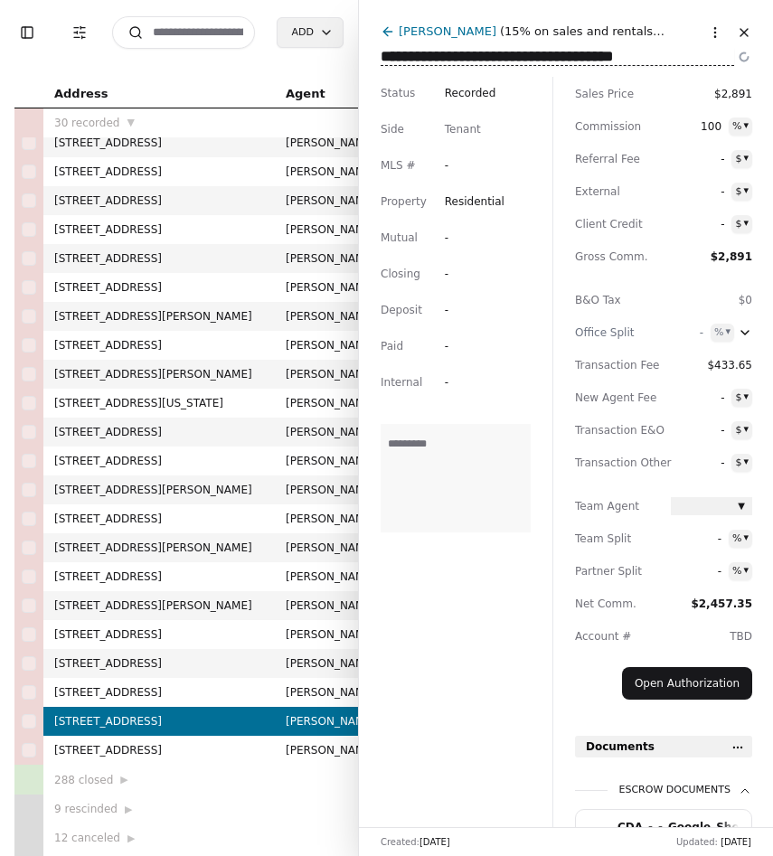
click at [503, 703] on div "Status Recorded Side Tenant MLS # - Property Residential Mutual - Closing - Dep…" at bounding box center [455, 452] width 193 height 750
click at [442, 32] on div "[PERSON_NAME]" at bounding box center [448, 31] width 98 height 19
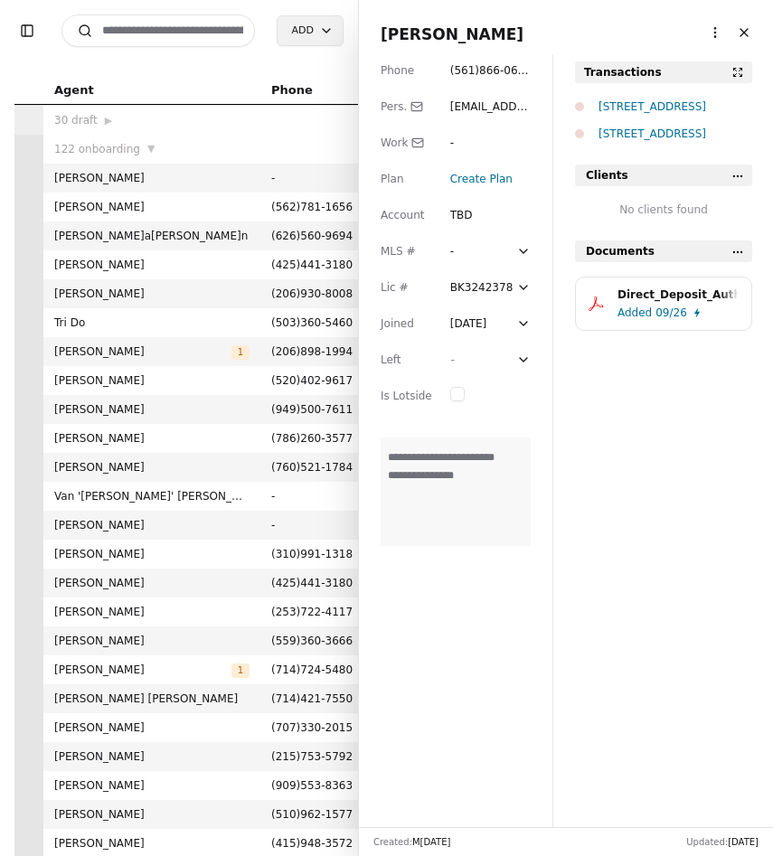
click at [664, 304] on span "09/26" at bounding box center [671, 313] width 32 height 18
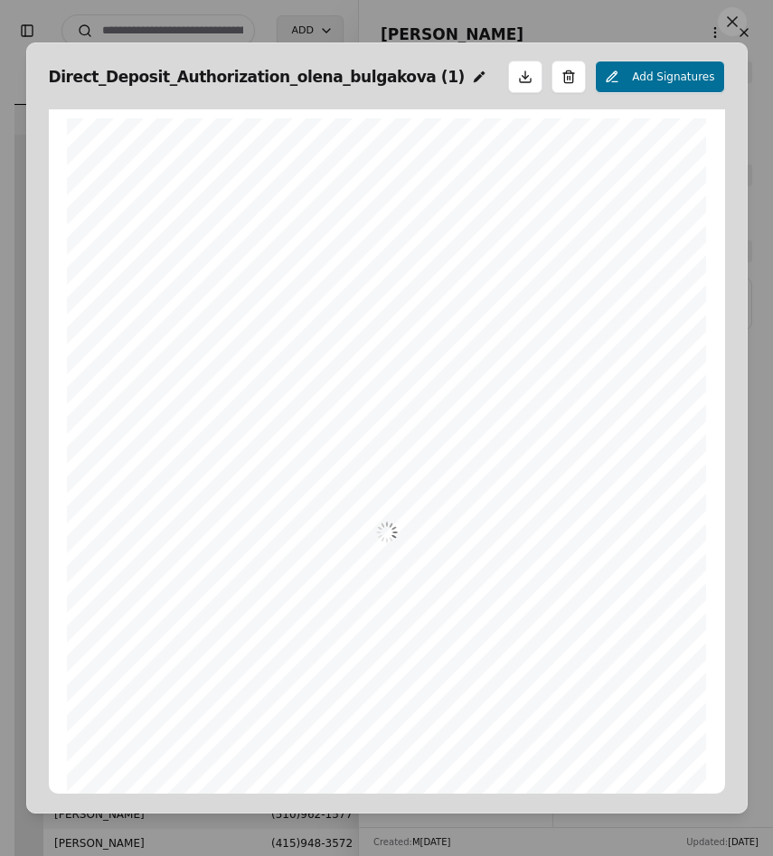
scroll to position [9, 0]
click at [258, 274] on span "[PERSON_NAME]" at bounding box center [254, 273] width 84 height 10
click at [232, 362] on span "267084131" at bounding box center [227, 366] width 51 height 10
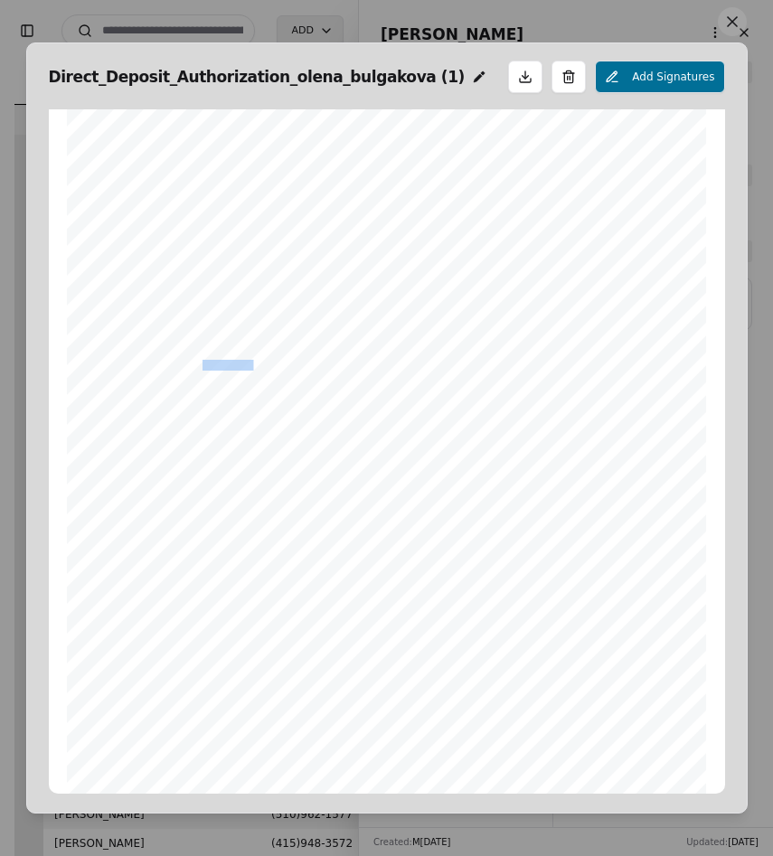
click at [232, 362] on span "267084131" at bounding box center [227, 366] width 51 height 10
click at [245, 394] on span "2900572699" at bounding box center [231, 398] width 57 height 10
click at [726, 26] on button at bounding box center [732, 21] width 29 height 29
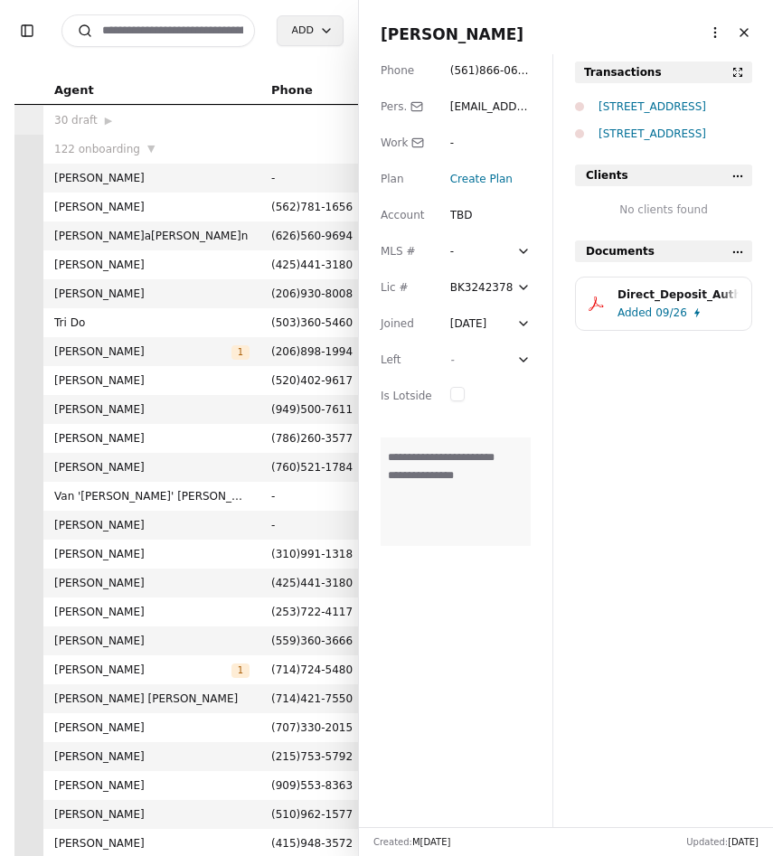
click at [693, 132] on div "[STREET_ADDRESS]" at bounding box center [675, 134] width 154 height 18
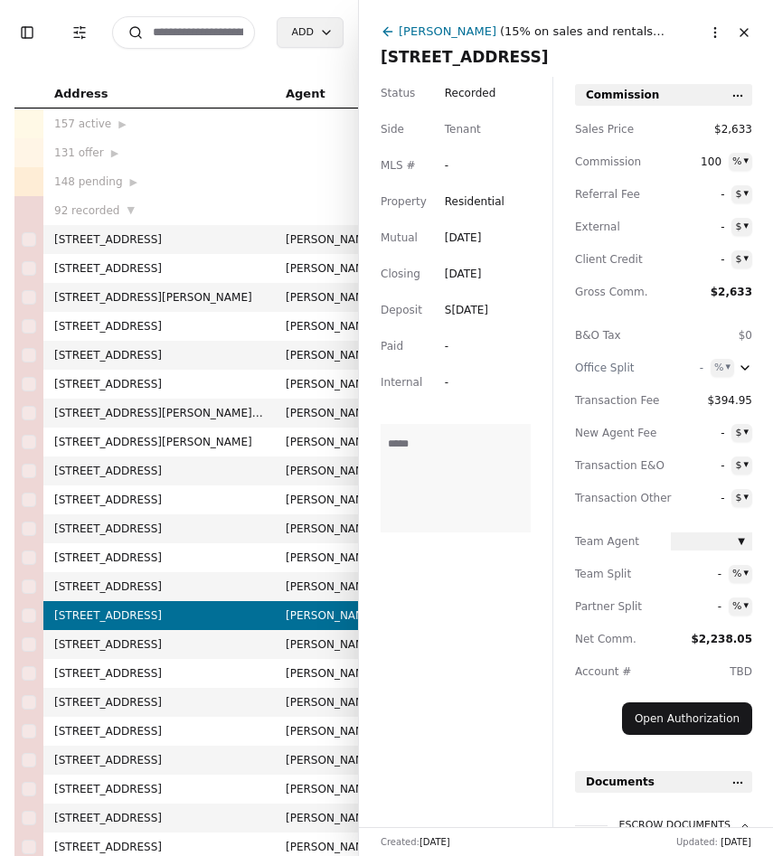
click at [382, 24] on icon at bounding box center [388, 31] width 14 height 14
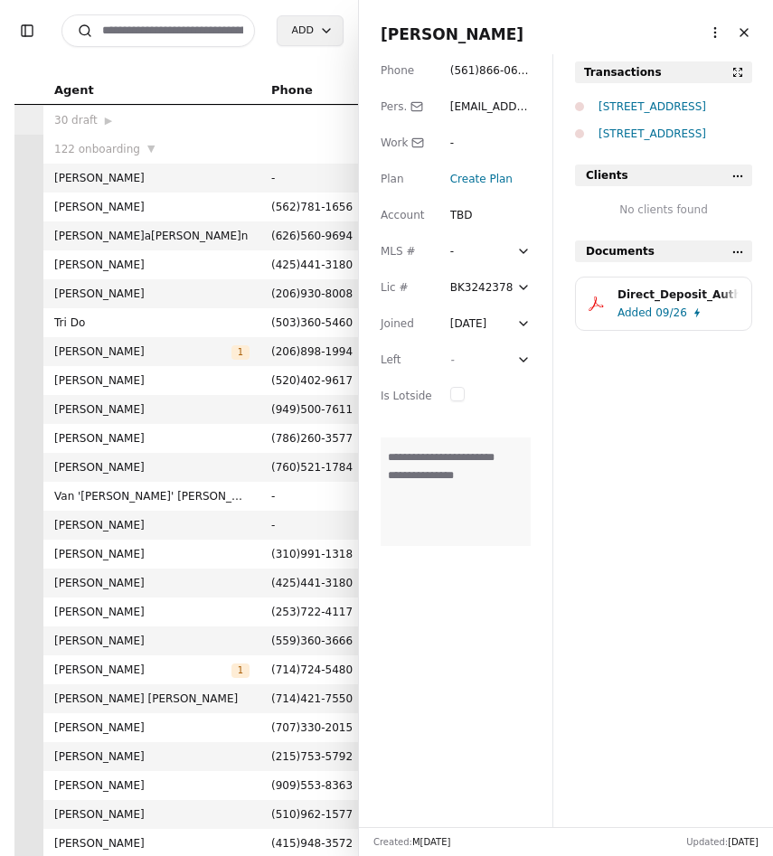
click at [660, 108] on div "[STREET_ADDRESS]" at bounding box center [675, 107] width 154 height 18
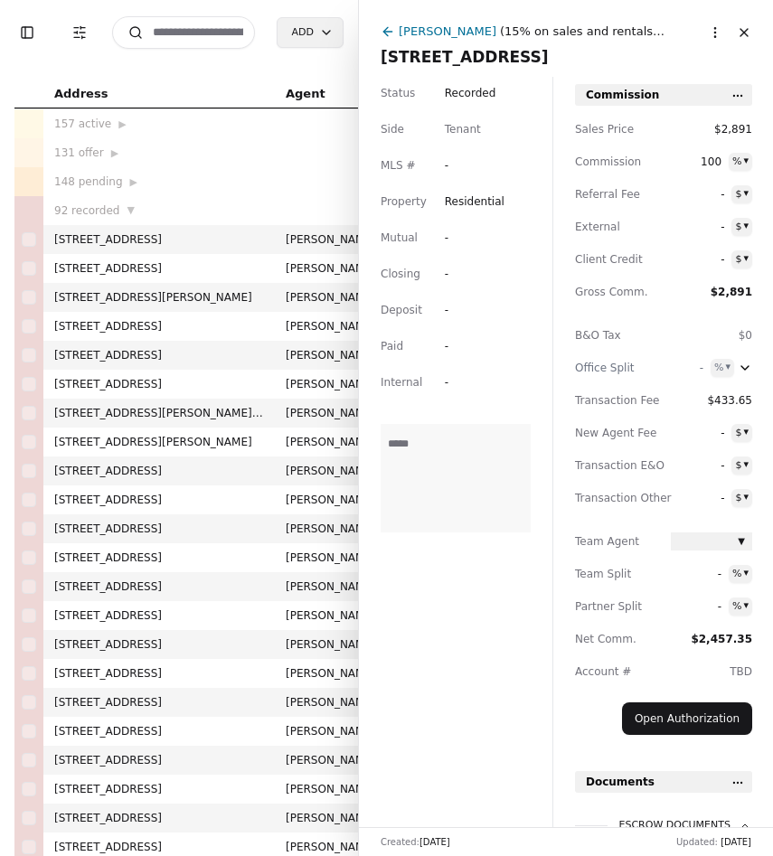
click at [495, 62] on span "[STREET_ADDRESS]" at bounding box center [566, 56] width 371 height 25
click at [495, 62] on input "**********" at bounding box center [566, 57] width 371 height 18
click at [226, 35] on input at bounding box center [183, 32] width 143 height 33
click at [747, 37] on button "Close" at bounding box center [743, 32] width 29 height 29
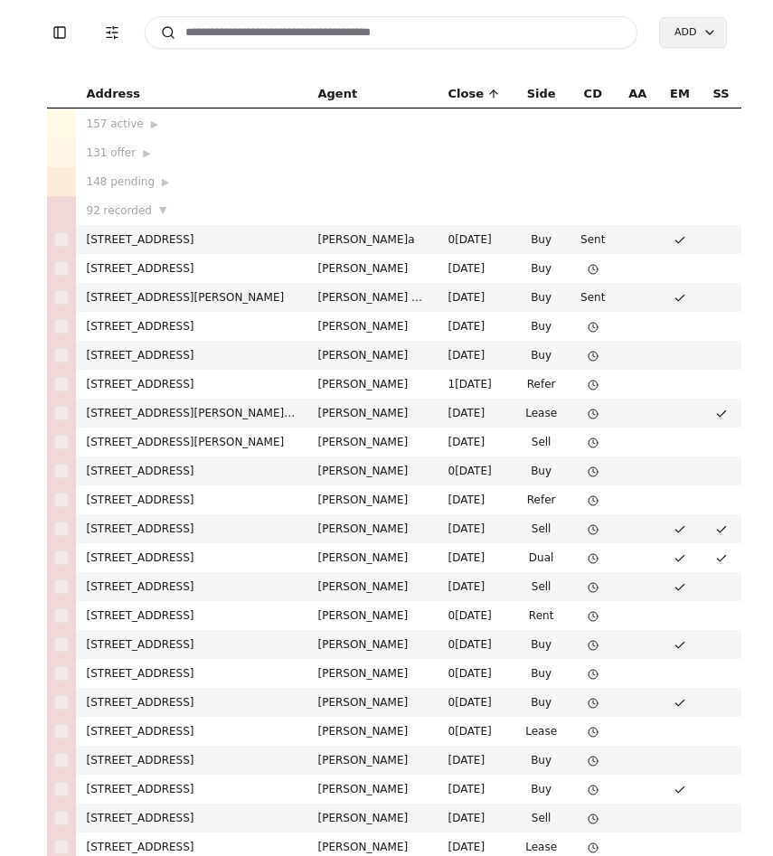
click at [418, 29] on input at bounding box center [392, 32] width 494 height 33
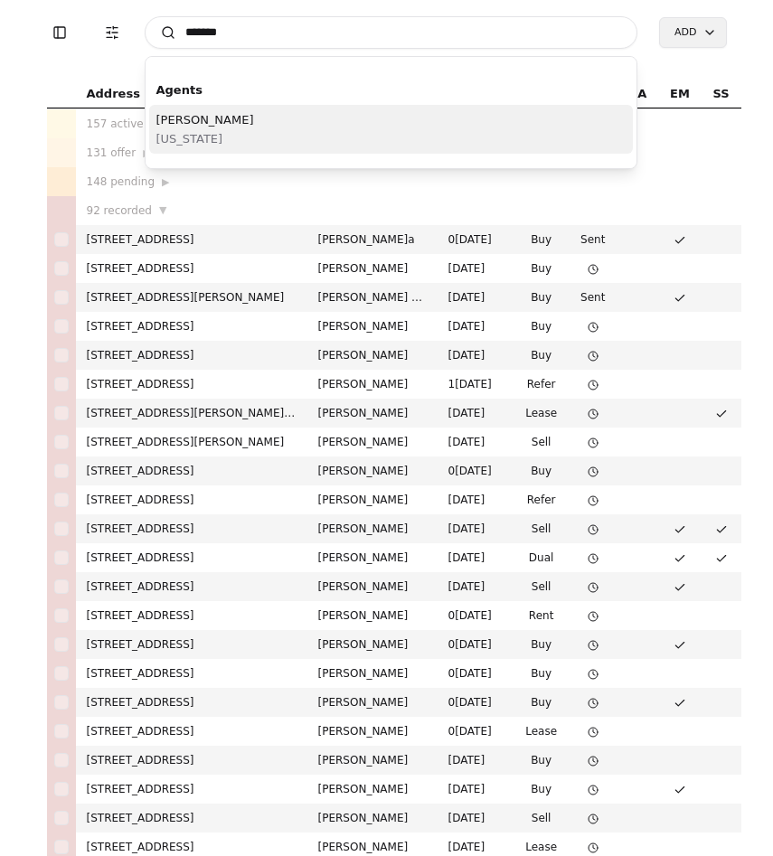
type input "*******"
click at [334, 113] on div "Joe Homs California" at bounding box center [391, 129] width 484 height 49
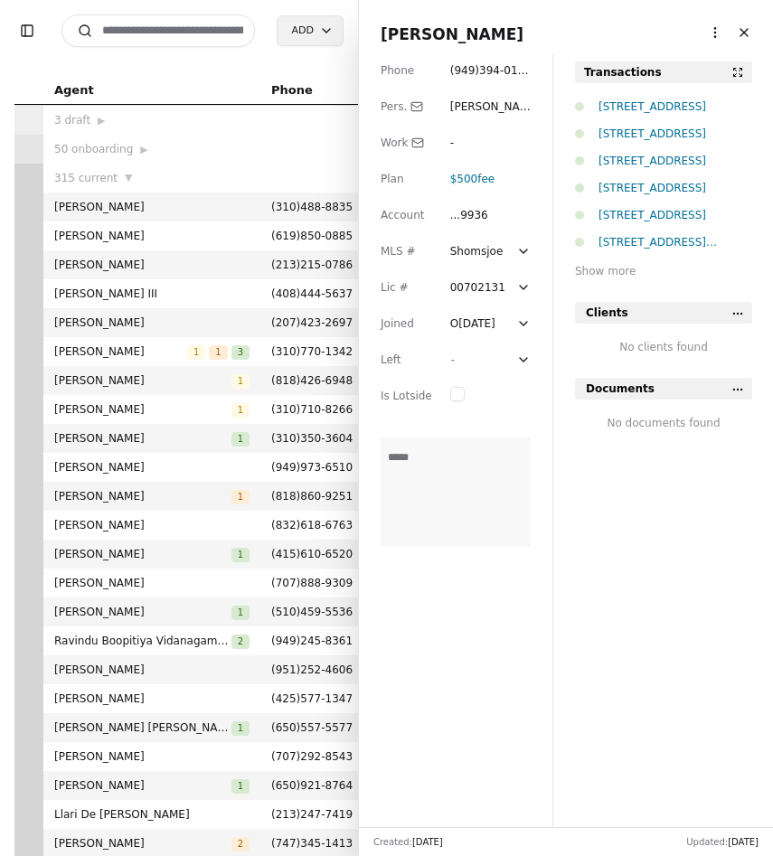
click at [512, 75] on span "( 949 ) 394 - 0149" at bounding box center [489, 79] width 79 height 31
